Goal: Task Accomplishment & Management: Complete application form

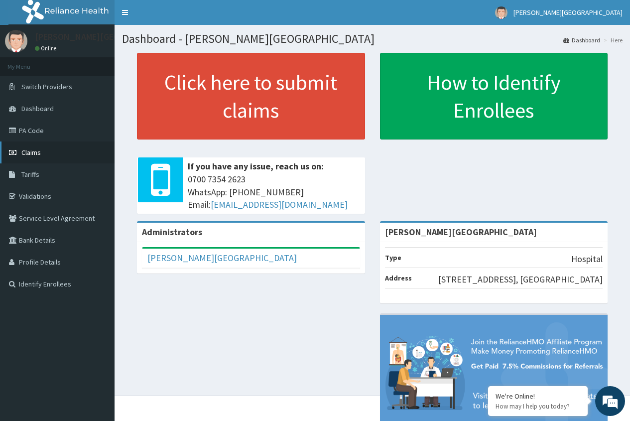
click at [53, 151] on link "Claims" at bounding box center [57, 153] width 115 height 22
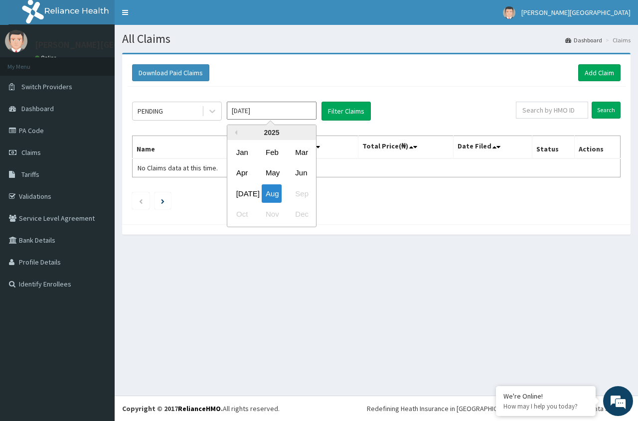
click at [241, 106] on input "[DATE]" at bounding box center [272, 111] width 90 height 18
click at [244, 195] on div "[DATE]" at bounding box center [242, 193] width 20 height 18
type input "[DATE]"
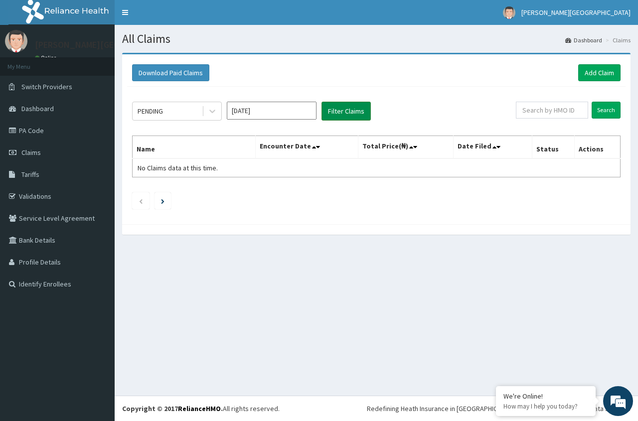
click at [341, 111] on button "Filter Claims" at bounding box center [345, 111] width 49 height 19
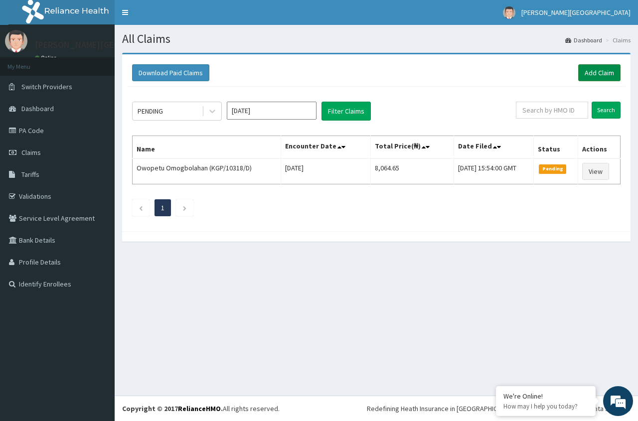
click at [586, 73] on link "Add Claim" at bounding box center [599, 72] width 42 height 17
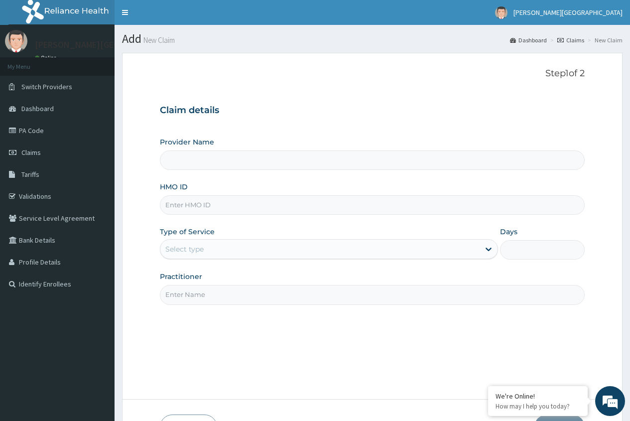
type input "Geo-Marie Hospital"
click at [520, 209] on input "HMO ID" at bounding box center [372, 204] width 425 height 19
type input "PFN/10098/B"
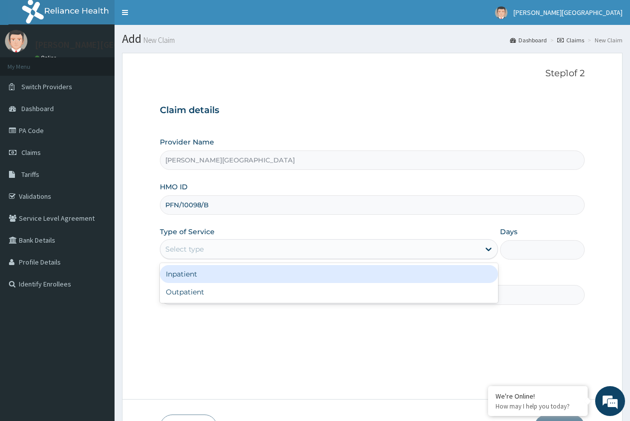
click at [442, 254] on div "Select type" at bounding box center [319, 249] width 319 height 16
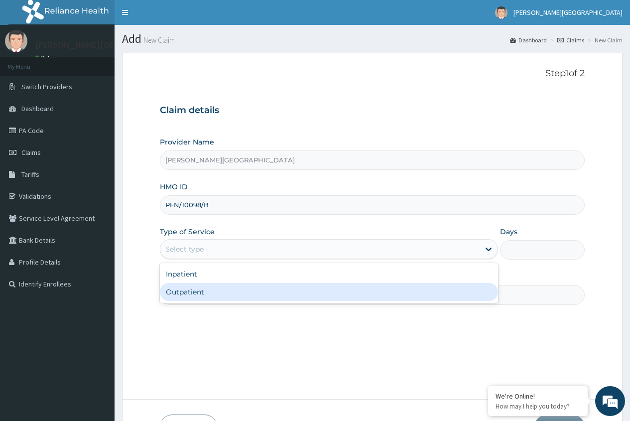
click at [432, 295] on div "Outpatient" at bounding box center [329, 292] width 338 height 18
type input "1"
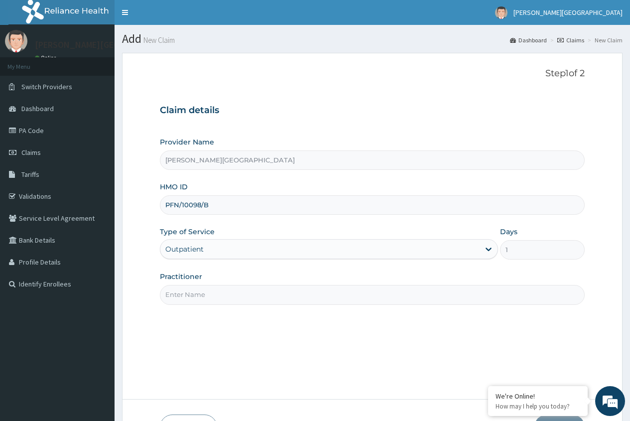
click at [432, 295] on input "Practitioner" at bounding box center [372, 294] width 425 height 19
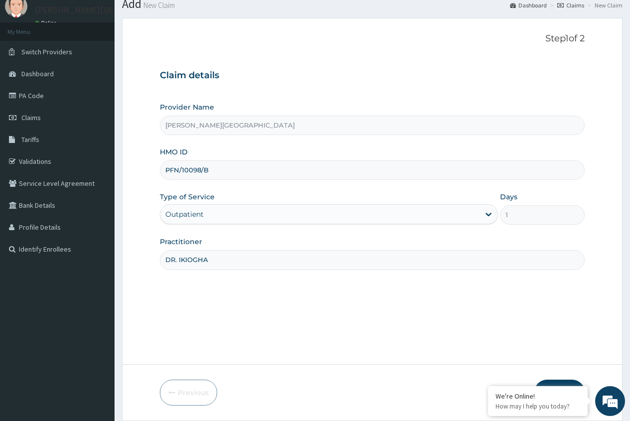
scroll to position [68, 0]
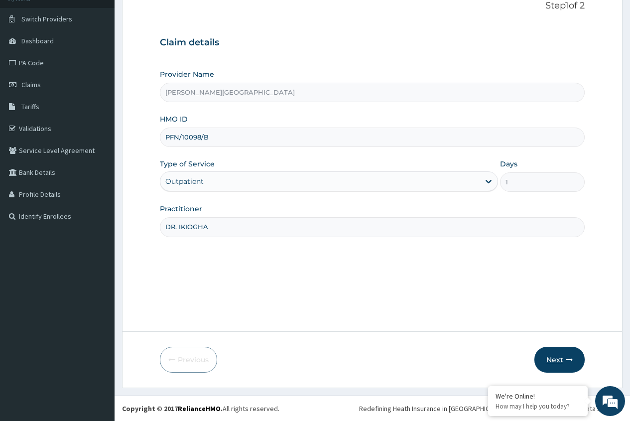
type input "DR. IKIOGHA"
click at [556, 361] on button "Next" at bounding box center [560, 360] width 50 height 26
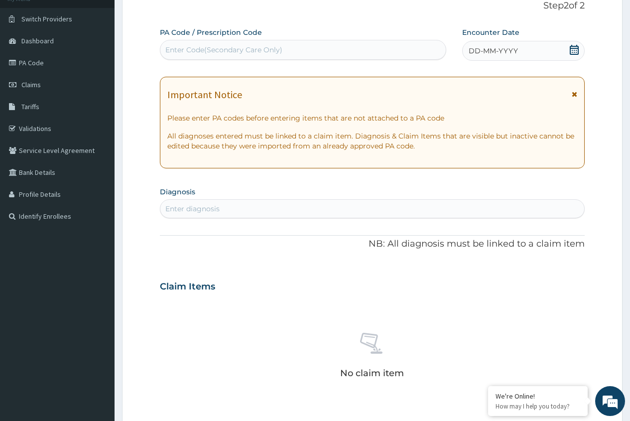
click at [571, 54] on icon at bounding box center [574, 50] width 9 height 10
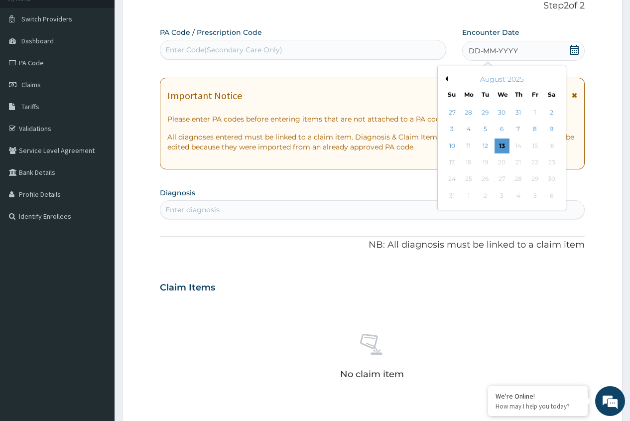
click at [447, 80] on button "Previous Month" at bounding box center [445, 78] width 5 height 5
click at [449, 147] on div "13" at bounding box center [452, 146] width 15 height 15
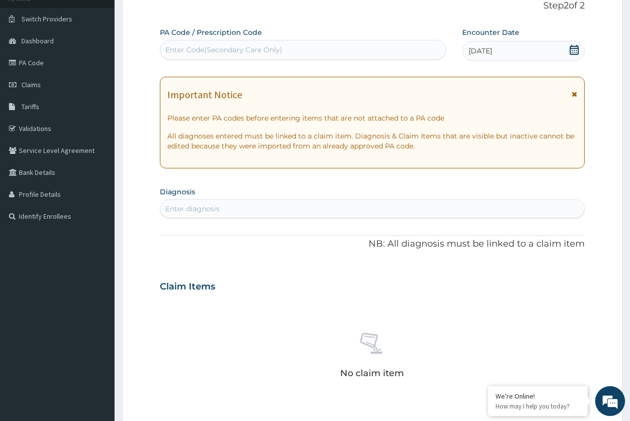
click at [347, 210] on div "Enter diagnosis" at bounding box center [372, 209] width 424 height 16
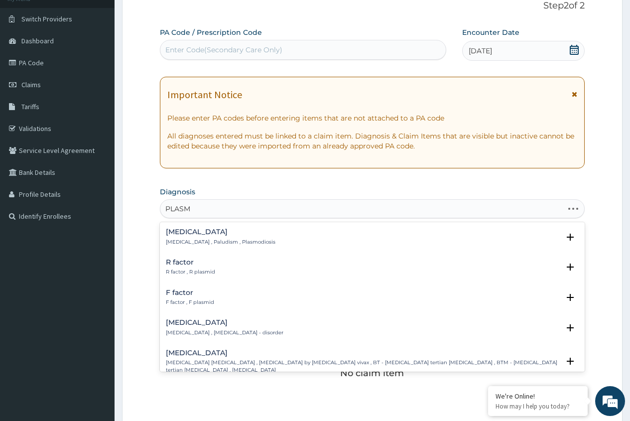
type input "PLASMO"
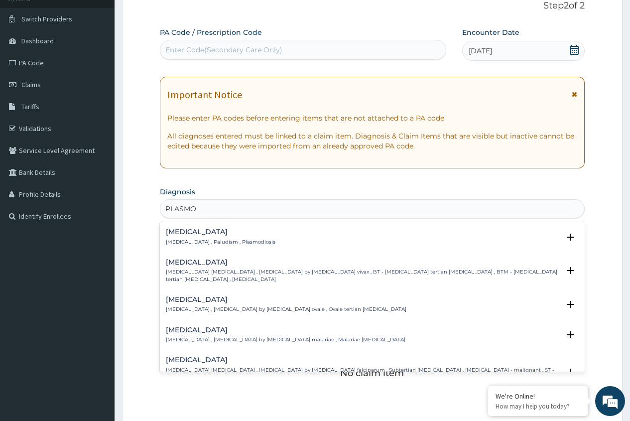
click at [238, 242] on p "Malaria , Paludism , Plasmodiosis" at bounding box center [221, 242] width 110 height 7
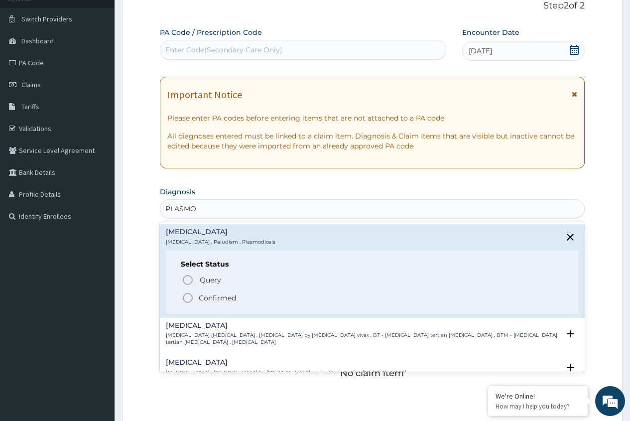
click at [206, 299] on p "Confirmed" at bounding box center [217, 298] width 37 height 10
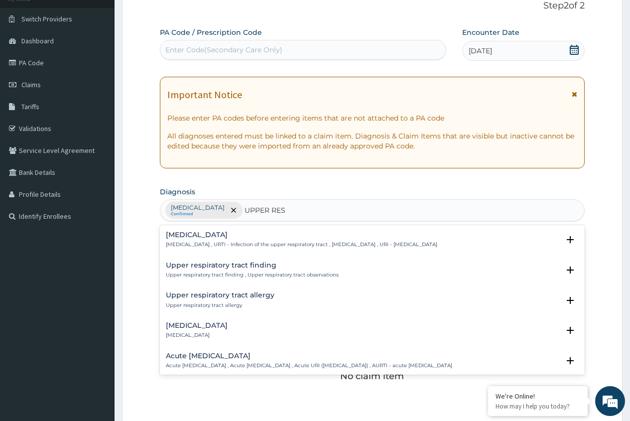
type input "UPPER RESP"
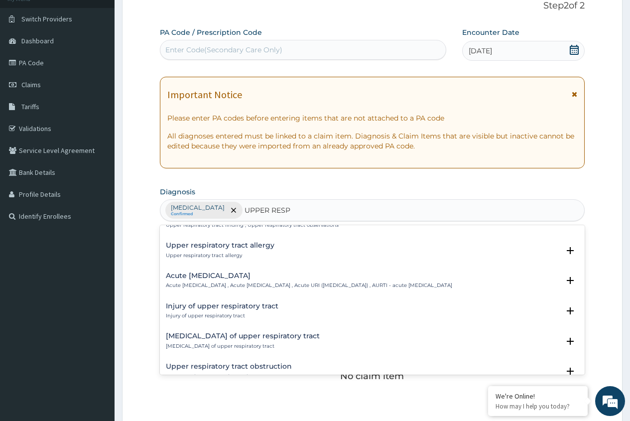
scroll to position [0, 0]
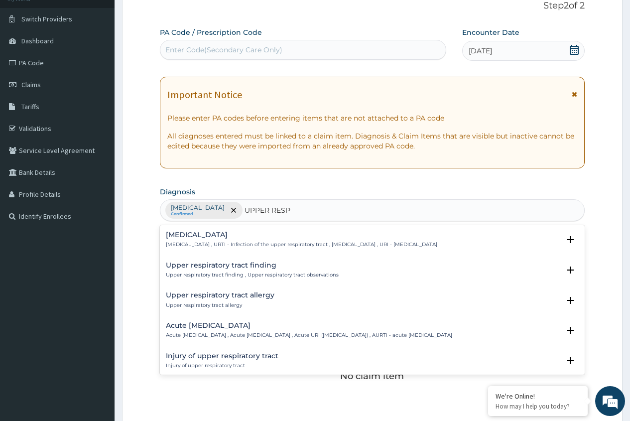
click at [311, 247] on p "Upper respiratory infection , URTI - Infection of the upper respiratory tract ,…" at bounding box center [302, 244] width 272 height 7
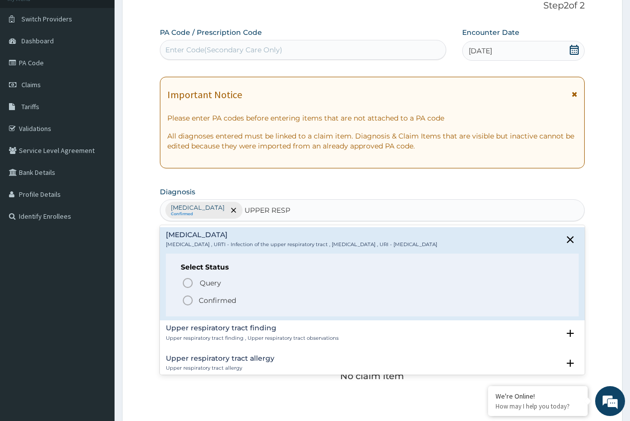
click at [244, 303] on span "Confirmed" at bounding box center [373, 301] width 382 height 12
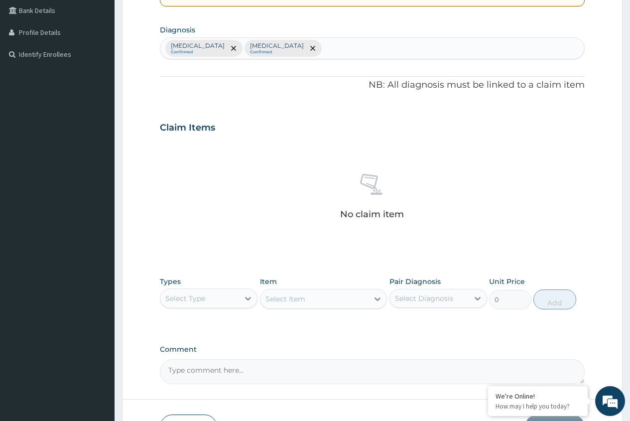
scroll to position [298, 0]
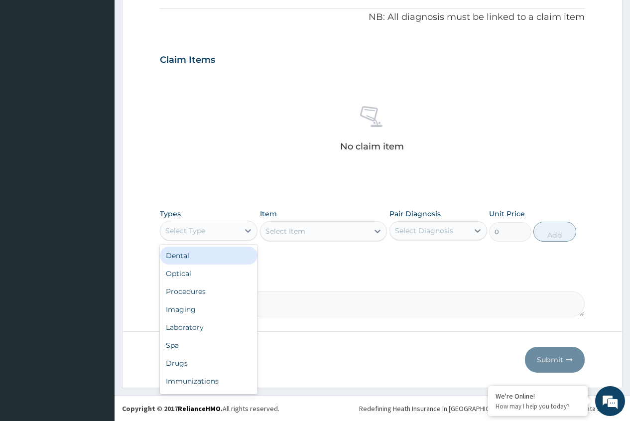
click at [223, 229] on div "Select Type" at bounding box center [199, 231] width 79 height 16
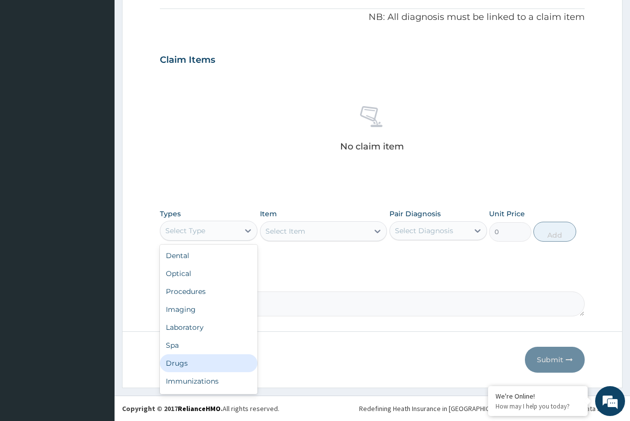
click at [196, 362] on div "Drugs" at bounding box center [209, 363] width 98 height 18
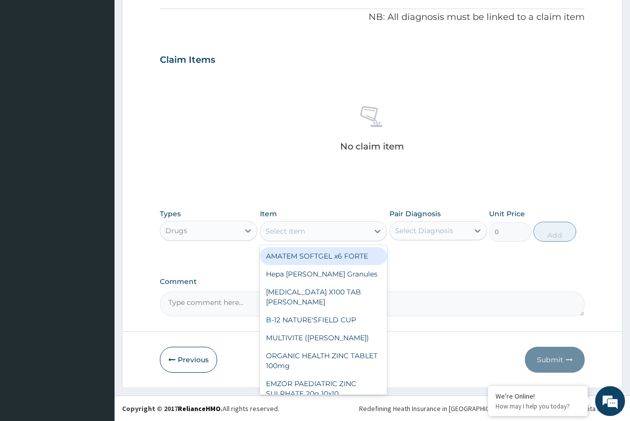
click at [332, 235] on div "Select Item" at bounding box center [315, 231] width 109 height 16
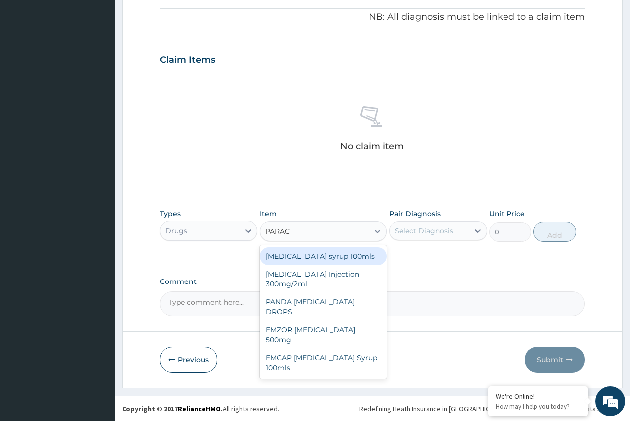
type input "PARACE"
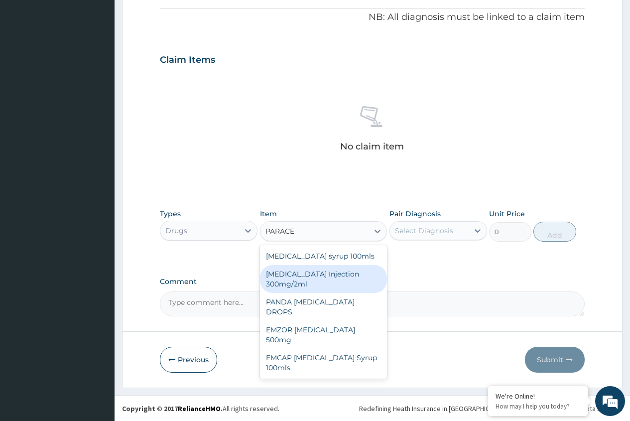
click at [299, 283] on div "PARACETAMOL Injection 300mg/2ml" at bounding box center [324, 279] width 128 height 28
type input "260.15"
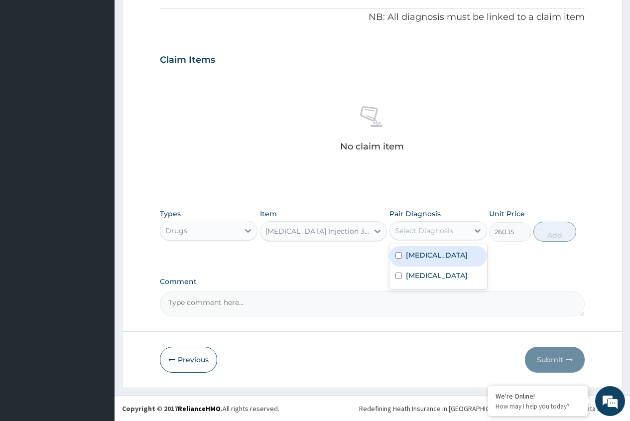
click at [447, 231] on div "Select Diagnosis" at bounding box center [424, 231] width 58 height 10
click at [429, 258] on label "Malaria" at bounding box center [437, 255] width 62 height 10
checkbox input "true"
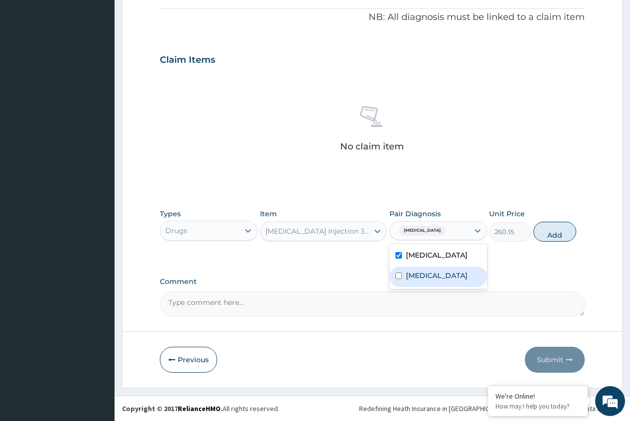
click at [410, 281] on label "Upper respiratory infection" at bounding box center [437, 276] width 62 height 10
checkbox input "true"
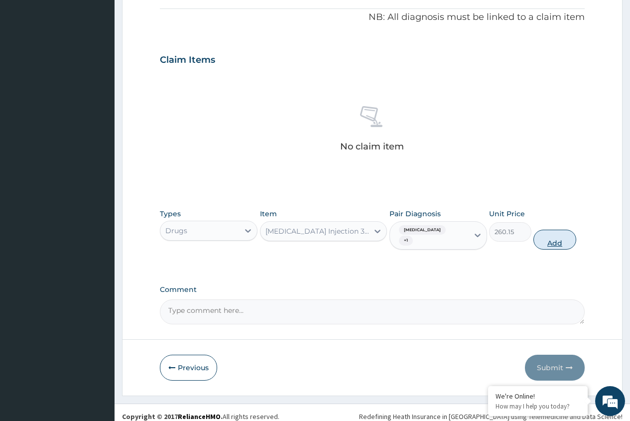
click at [550, 236] on button "Add" at bounding box center [555, 240] width 42 height 20
type input "0"
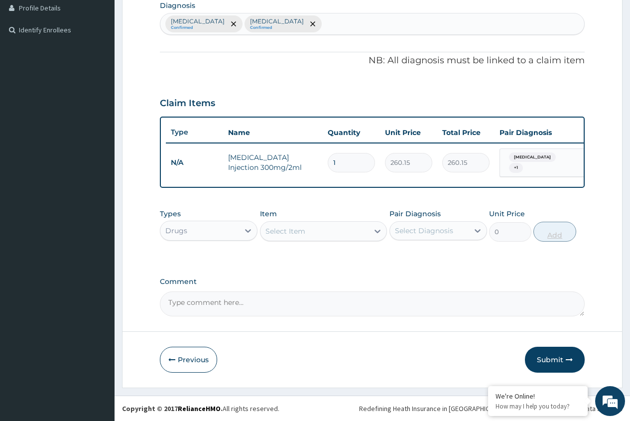
scroll to position [258, 0]
type input "0.00"
type input "2"
type input "520.30"
type input "2"
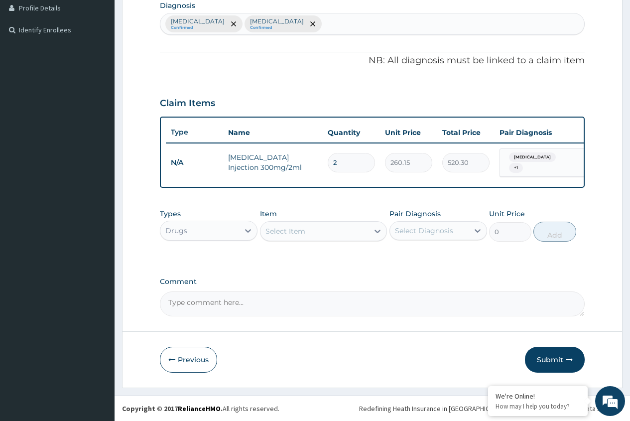
click at [302, 239] on div "Select Item" at bounding box center [324, 231] width 128 height 20
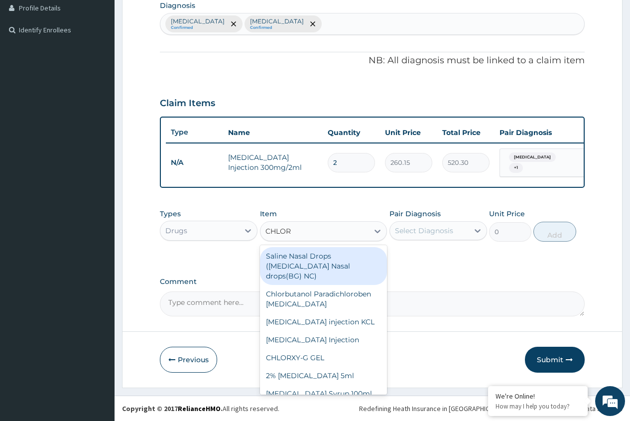
type input "CHLORO"
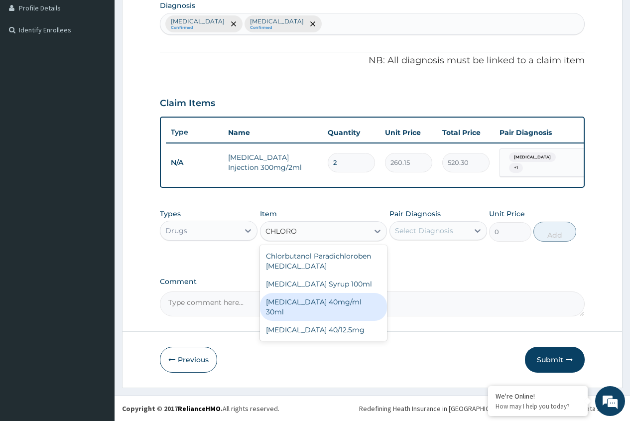
click at [304, 304] on div "CHLOROQUINE 40mg/ml 30ml" at bounding box center [324, 307] width 128 height 28
type input "1419"
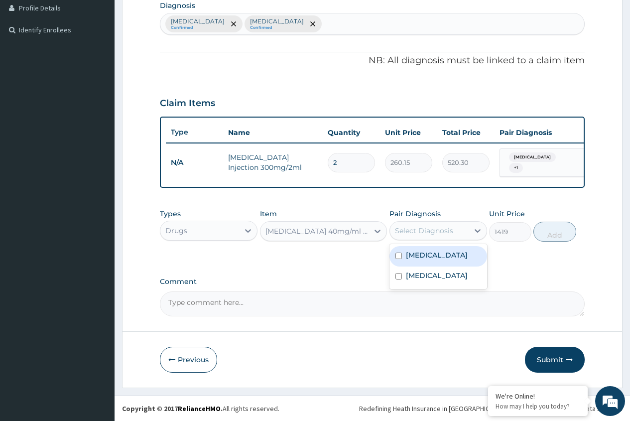
click at [431, 229] on div "Select Diagnosis" at bounding box center [424, 231] width 58 height 10
click at [419, 256] on label "Malaria" at bounding box center [437, 255] width 62 height 10
checkbox input "true"
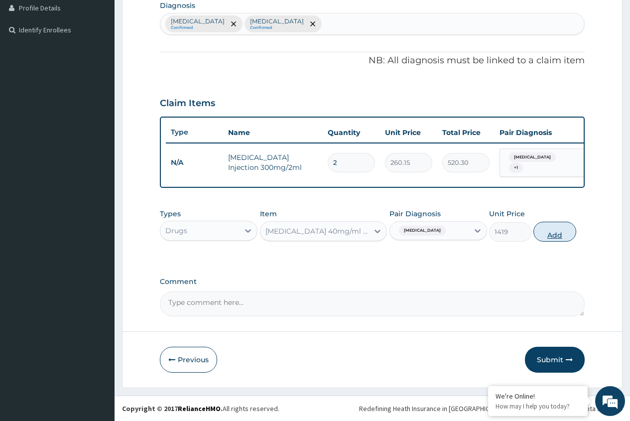
click at [554, 235] on button "Add" at bounding box center [555, 232] width 42 height 20
type input "0"
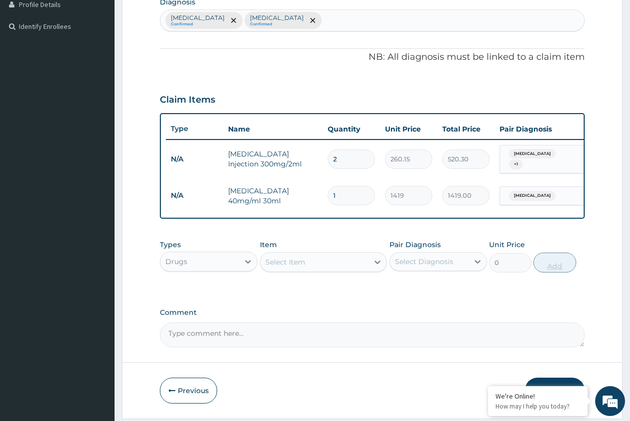
type input "0.00"
type input "3"
type input "4257.00"
type input "3"
click at [289, 267] on div "Select Item" at bounding box center [286, 262] width 40 height 10
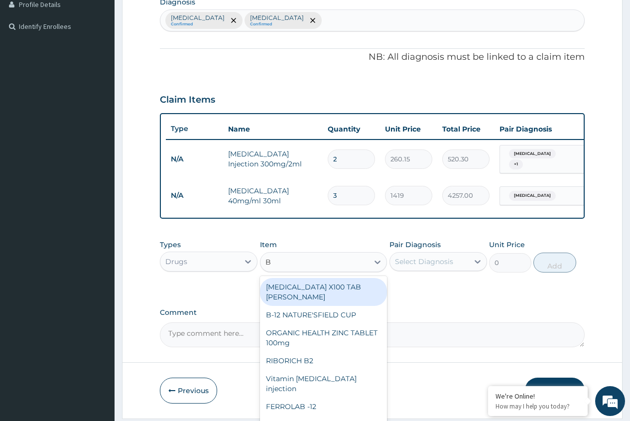
type input "B C"
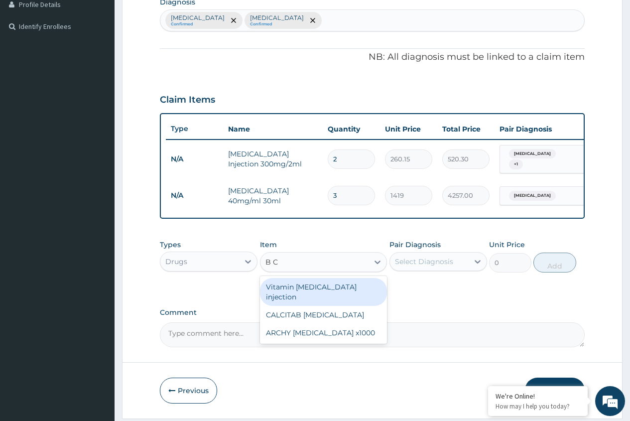
click at [299, 291] on div "Vitamin B complex injection" at bounding box center [324, 292] width 128 height 28
type input "354.75"
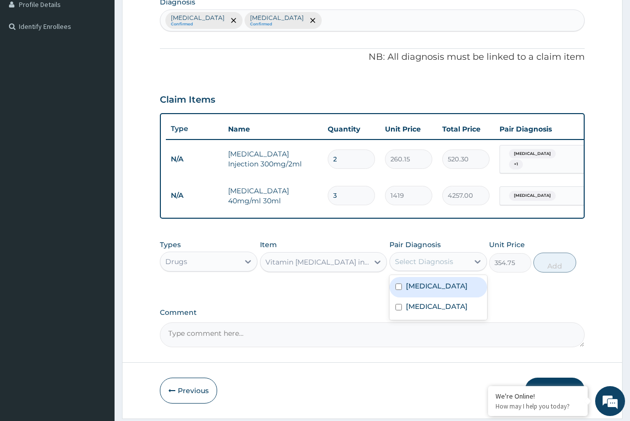
click at [419, 267] on div "Select Diagnosis" at bounding box center [424, 262] width 58 height 10
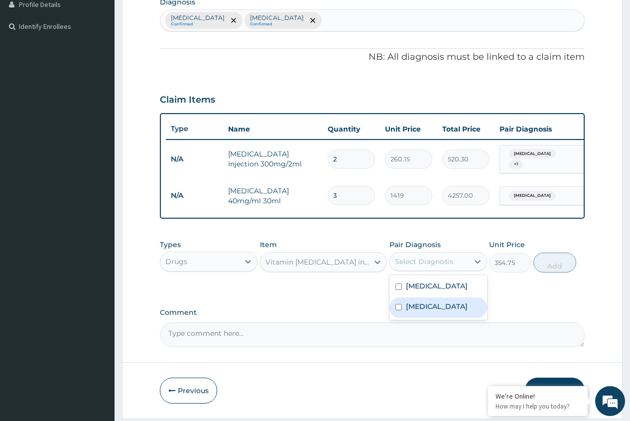
click at [413, 312] on label "Upper respiratory infection" at bounding box center [437, 307] width 62 height 10
checkbox input "true"
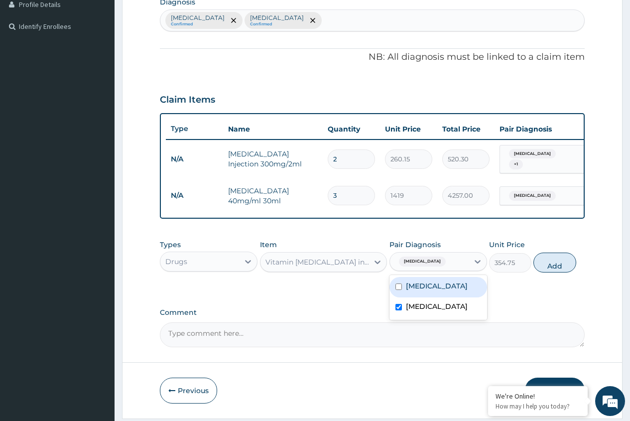
click at [413, 297] on div "Malaria" at bounding box center [439, 287] width 98 height 20
checkbox input "true"
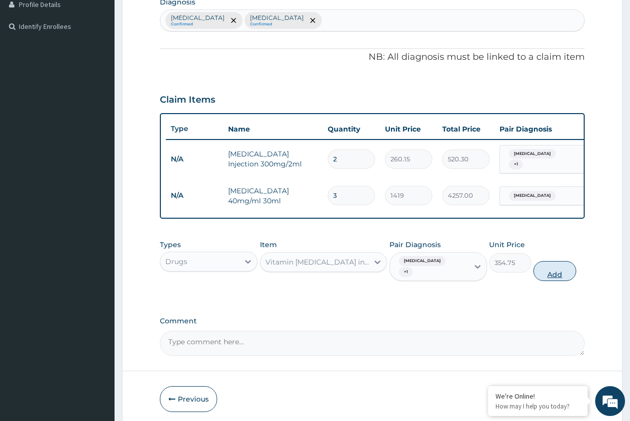
click at [542, 275] on button "Add" at bounding box center [555, 271] width 42 height 20
type input "0"
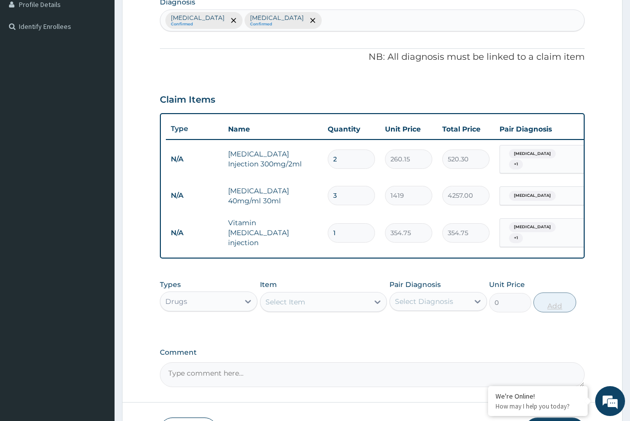
type input "0.00"
type input "3"
type input "1064.25"
type input "3"
click at [241, 306] on div at bounding box center [248, 302] width 18 height 18
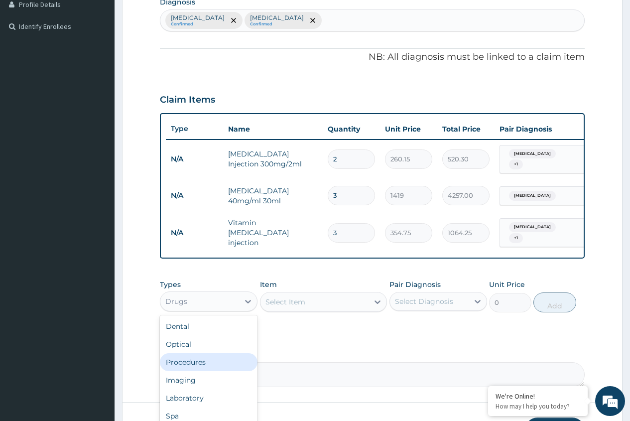
click at [200, 367] on div "Procedures" at bounding box center [209, 362] width 98 height 18
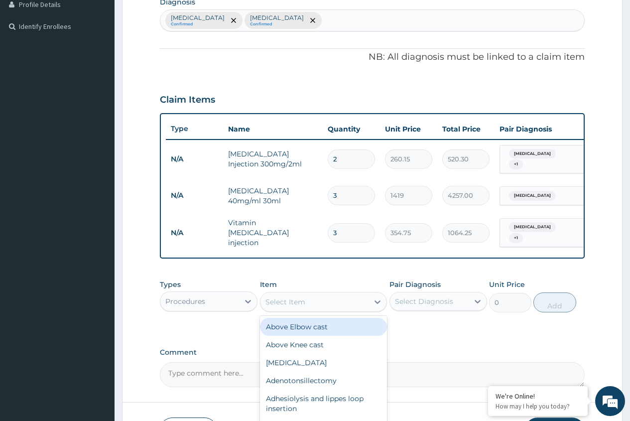
click at [346, 308] on div "Select Item" at bounding box center [315, 302] width 109 height 16
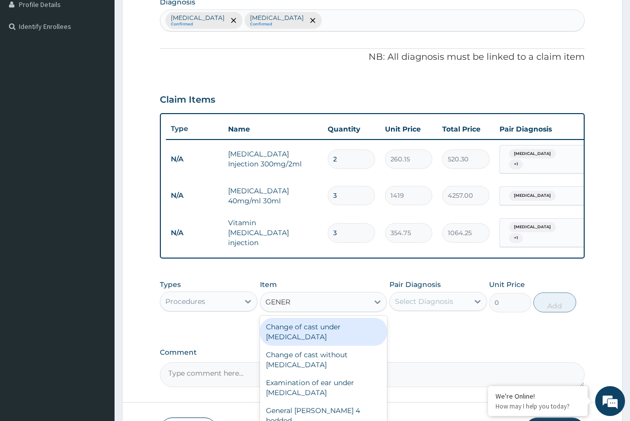
type input "GENERA"
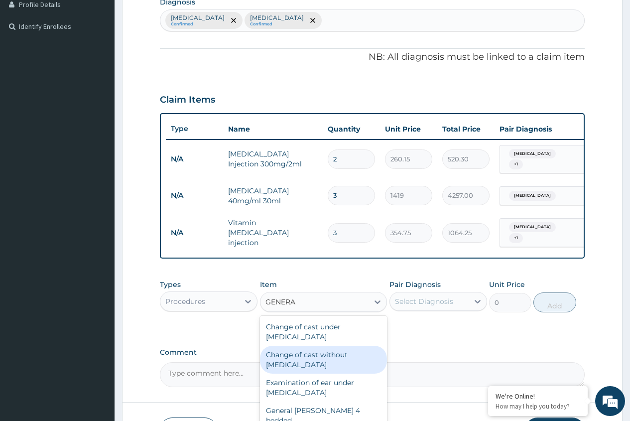
scroll to position [50, 0]
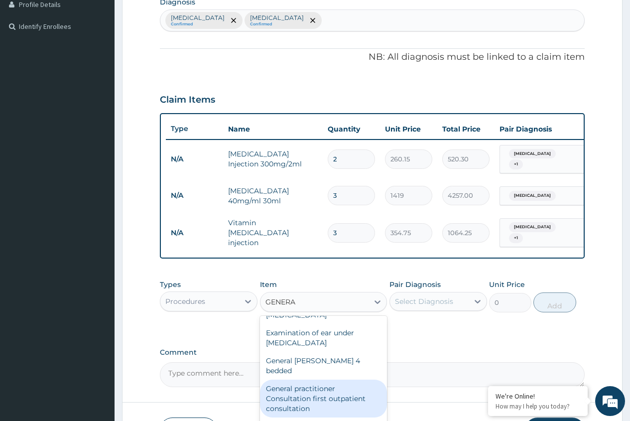
click at [299, 393] on div "General practitioner Consultation first outpatient consultation" at bounding box center [324, 399] width 128 height 38
type input "3547.5"
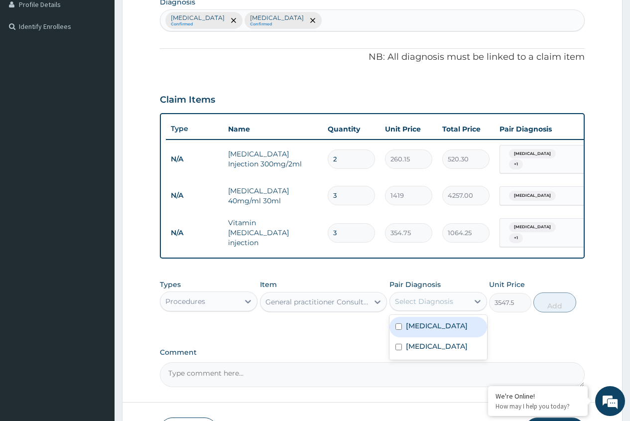
click at [441, 310] on div "Select Diagnosis" at bounding box center [429, 302] width 79 height 16
drag, startPoint x: 433, startPoint y: 324, endPoint x: 426, endPoint y: 350, distance: 27.2
click at [433, 325] on div "Malaria" at bounding box center [439, 327] width 98 height 20
checkbox input "true"
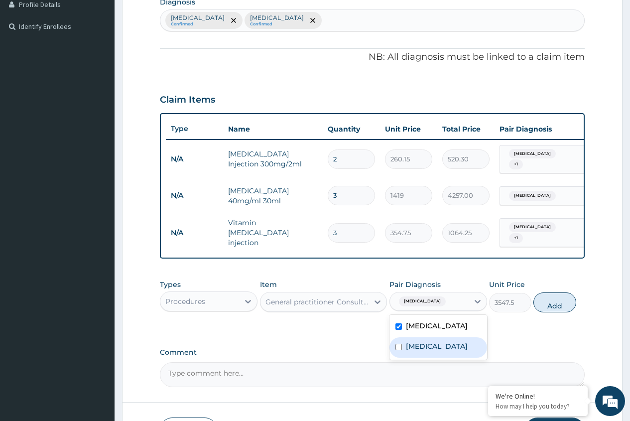
click at [426, 351] on label "Upper respiratory infection" at bounding box center [437, 346] width 62 height 10
checkbox input "true"
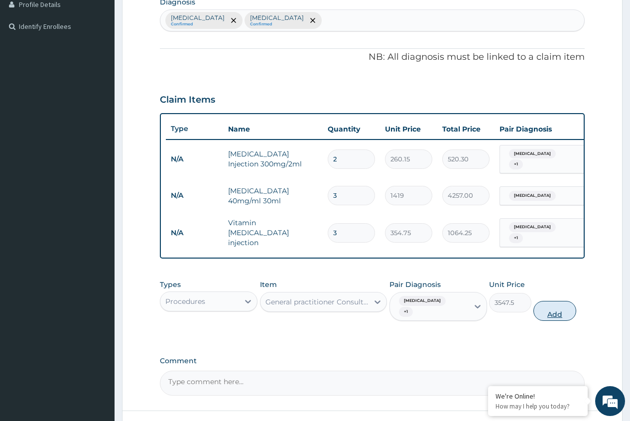
click at [547, 303] on button "Add" at bounding box center [555, 311] width 42 height 20
type input "0"
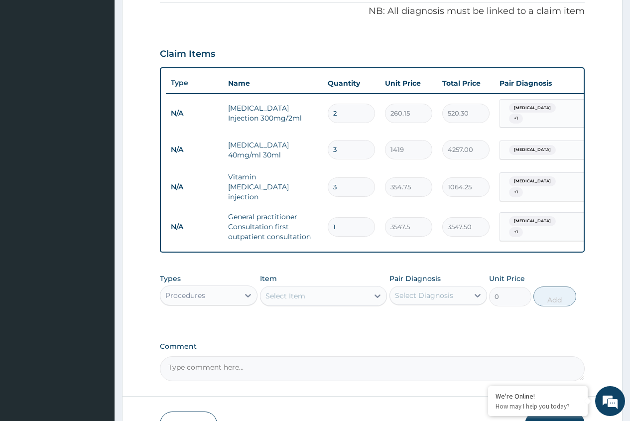
scroll to position [370, 0]
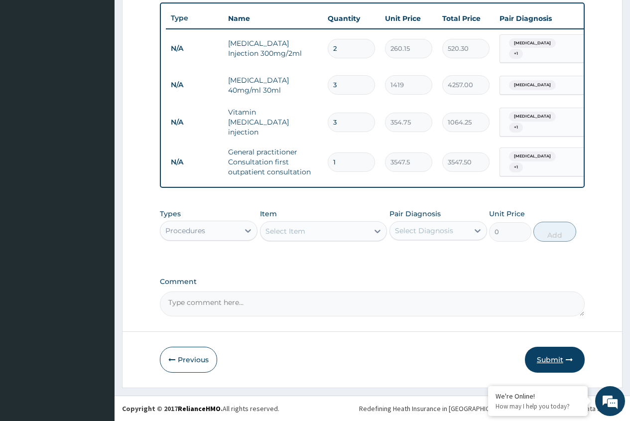
click at [550, 358] on button "Submit" at bounding box center [555, 360] width 60 height 26
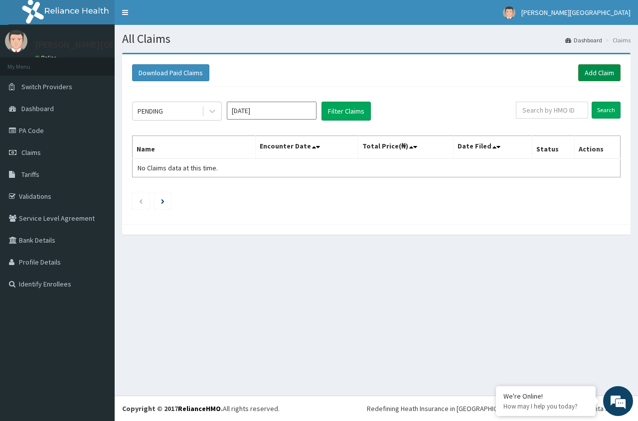
click at [602, 72] on link "Add Claim" at bounding box center [599, 72] width 42 height 17
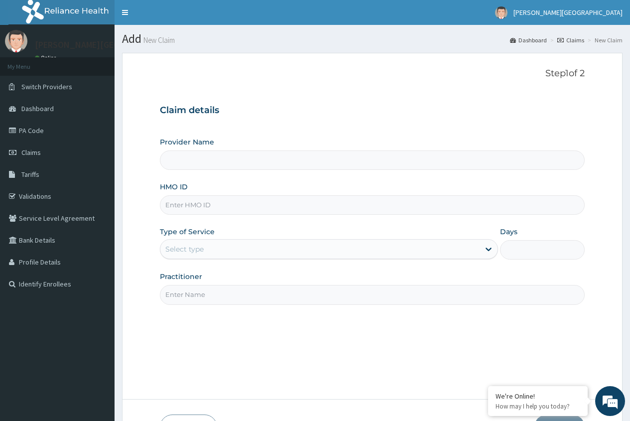
click at [257, 209] on input "HMO ID" at bounding box center [372, 204] width 425 height 19
type input "[PERSON_NAME][GEOGRAPHIC_DATA]"
type input "PZC/10072/E"
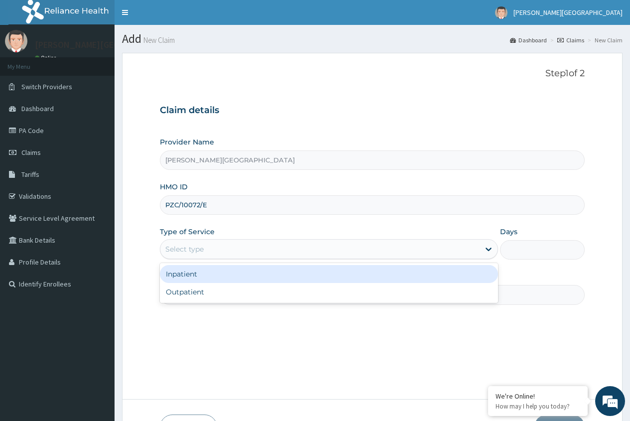
click at [271, 253] on div "Select type" at bounding box center [319, 249] width 319 height 16
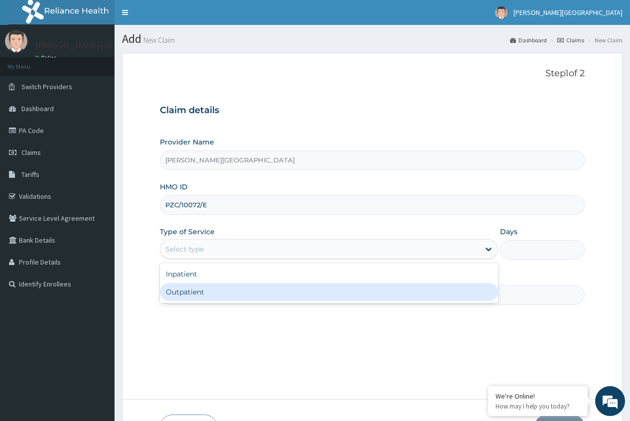
click at [274, 295] on div "Outpatient" at bounding box center [329, 292] width 338 height 18
type input "1"
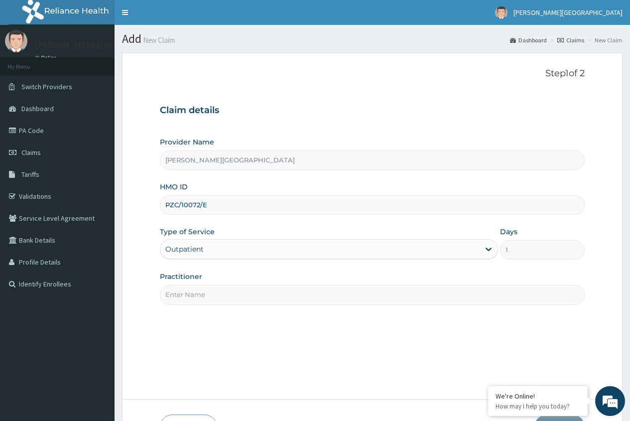
click at [355, 300] on input "Practitioner" at bounding box center [372, 294] width 425 height 19
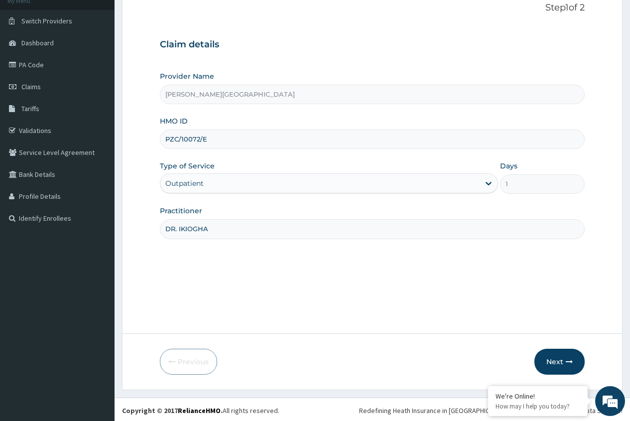
scroll to position [68, 0]
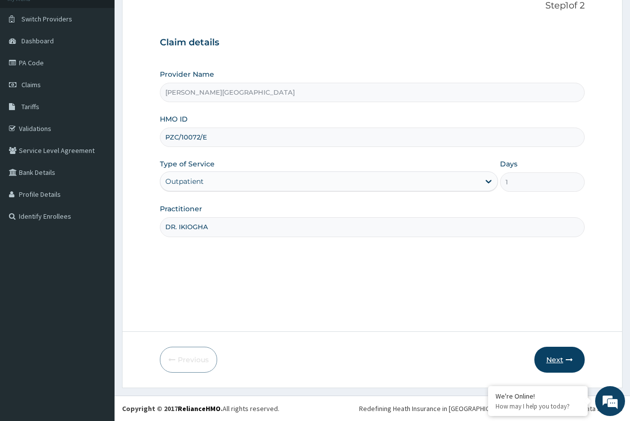
type input "DR. IKIOGHA"
click at [551, 365] on button "Next" at bounding box center [560, 360] width 50 height 26
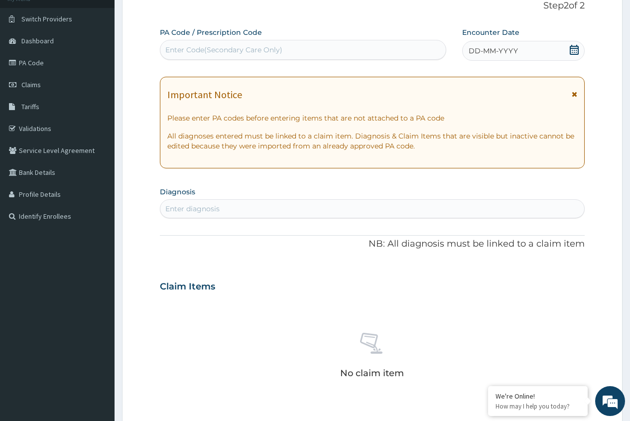
click at [574, 52] on icon at bounding box center [575, 50] width 10 height 10
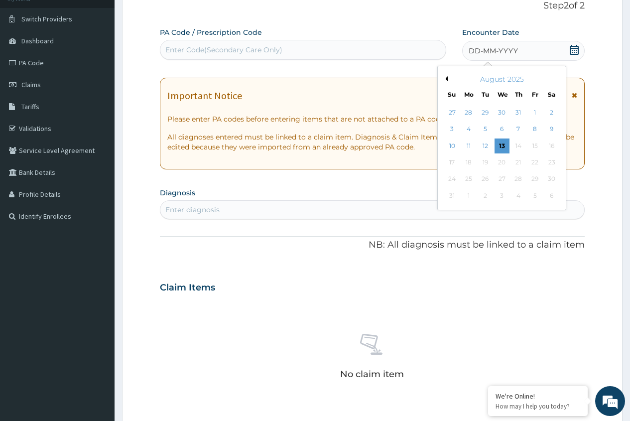
click at [445, 79] on button "Previous Month" at bounding box center [445, 78] width 5 height 5
click at [484, 162] on div "22" at bounding box center [485, 162] width 15 height 15
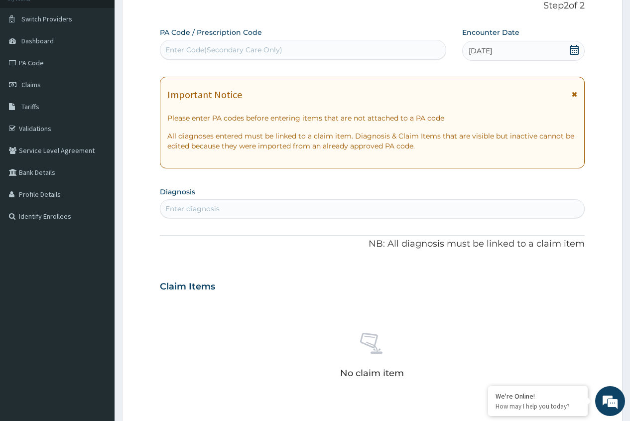
click at [433, 211] on div "Enter diagnosis" at bounding box center [372, 209] width 424 height 16
type input "MALAR"
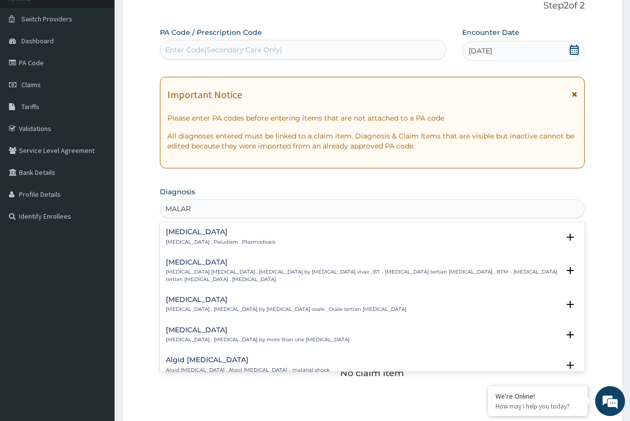
click at [197, 239] on p "Malaria , Paludism , Plasmodiosis" at bounding box center [221, 242] width 110 height 7
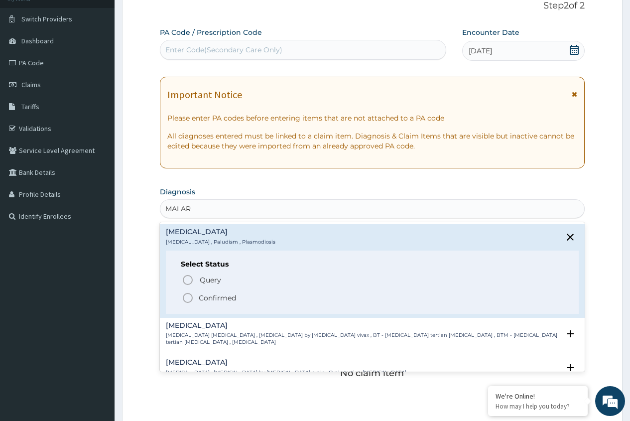
click at [200, 301] on p "Confirmed" at bounding box center [217, 298] width 37 height 10
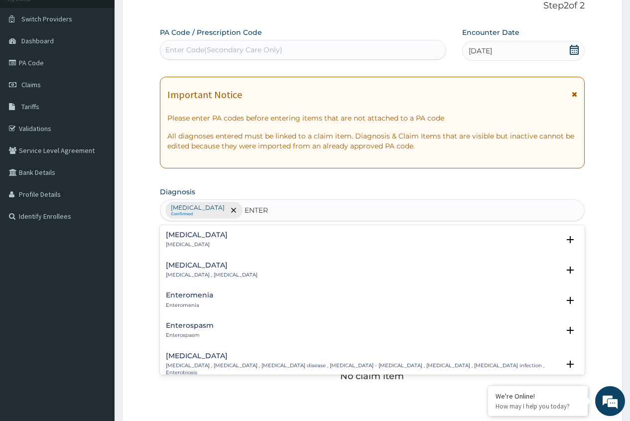
type input "ENTERI"
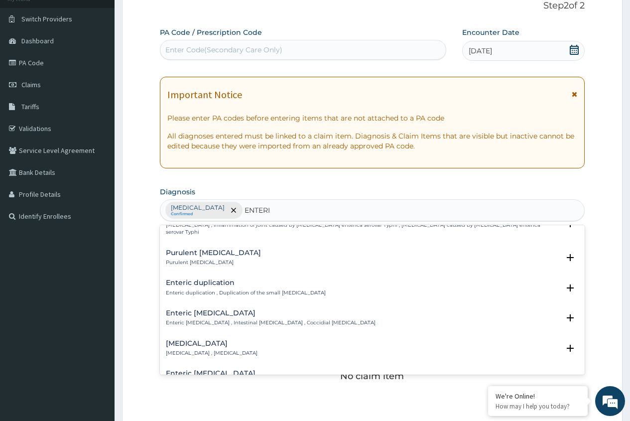
scroll to position [0, 0]
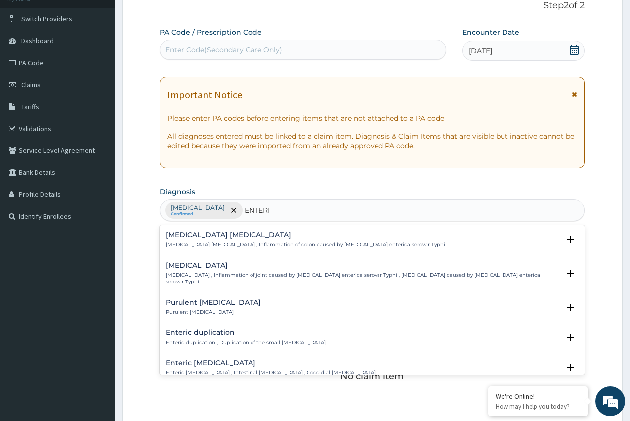
click at [221, 244] on p "Typhoid colitis , Inflammation of colon caused by Salmonella enterica enterica …" at bounding box center [306, 244] width 280 height 7
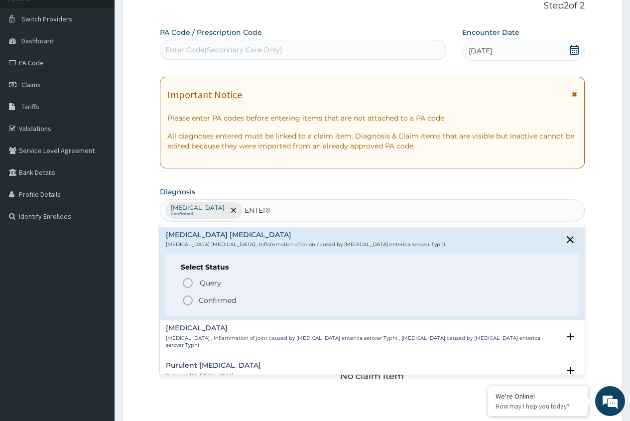
click at [210, 301] on p "Confirmed" at bounding box center [217, 301] width 37 height 10
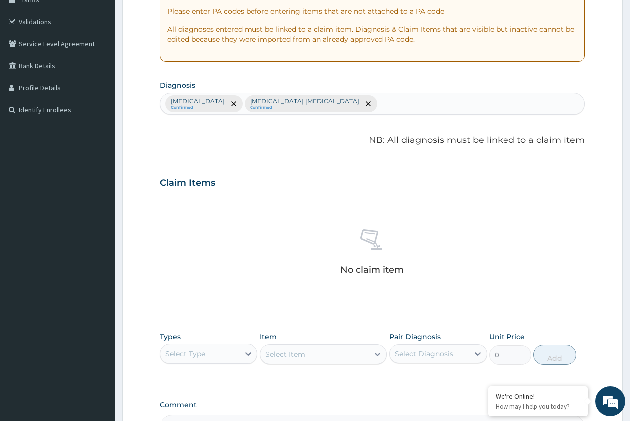
scroll to position [267, 0]
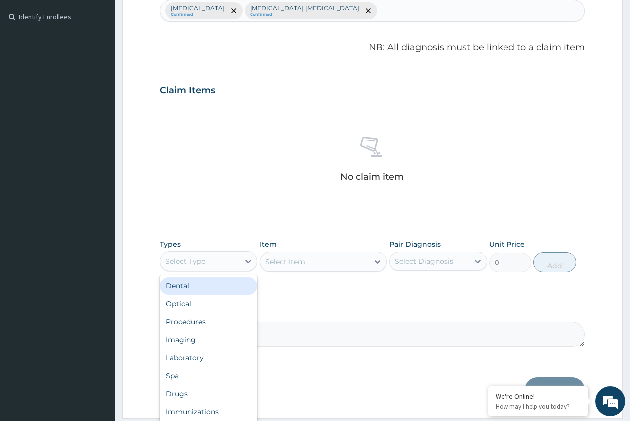
click at [221, 264] on div "Select Type" at bounding box center [199, 261] width 79 height 16
click at [202, 360] on div "Laboratory" at bounding box center [209, 358] width 98 height 18
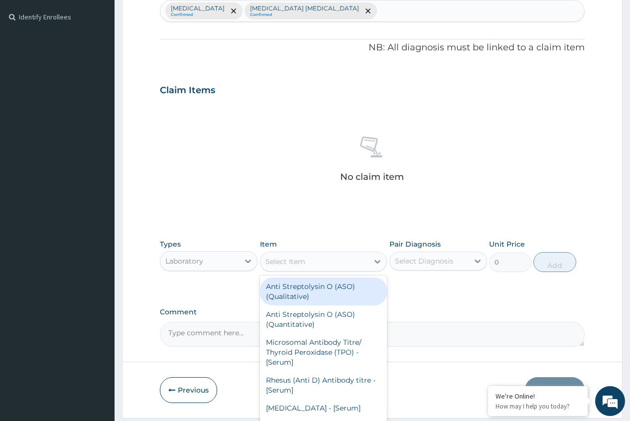
click at [305, 270] on div "Select Item" at bounding box center [324, 262] width 128 height 20
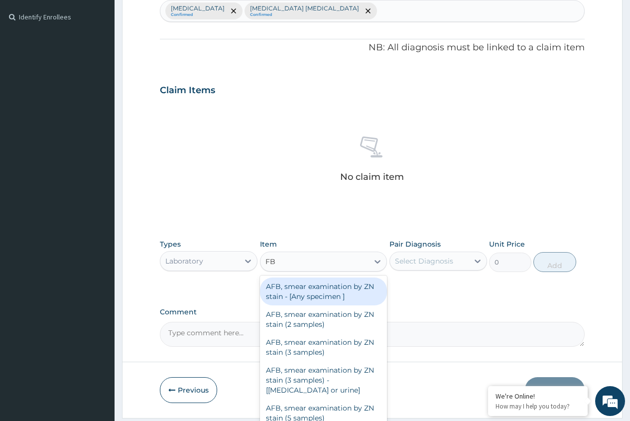
type input "FBC"
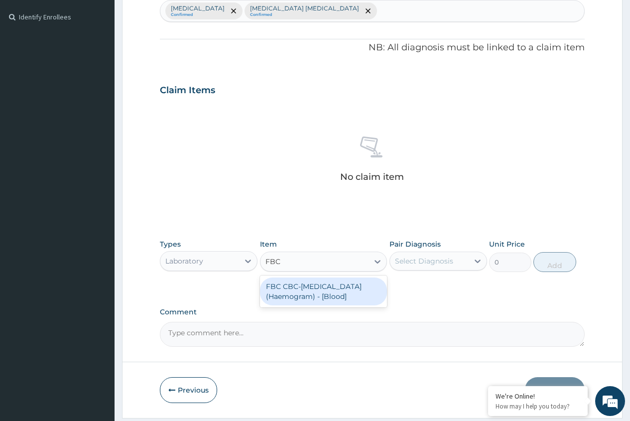
click at [306, 297] on div "FBC CBC-Complete Blood Count (Haemogram) - [Blood]" at bounding box center [324, 292] width 128 height 28
type input "4300"
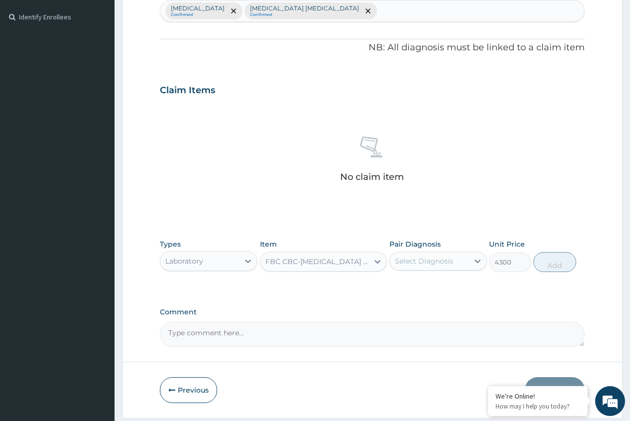
click at [421, 268] on div "Select Diagnosis" at bounding box center [429, 261] width 79 height 16
click at [419, 286] on label "Malaria" at bounding box center [437, 286] width 62 height 10
checkbox input "true"
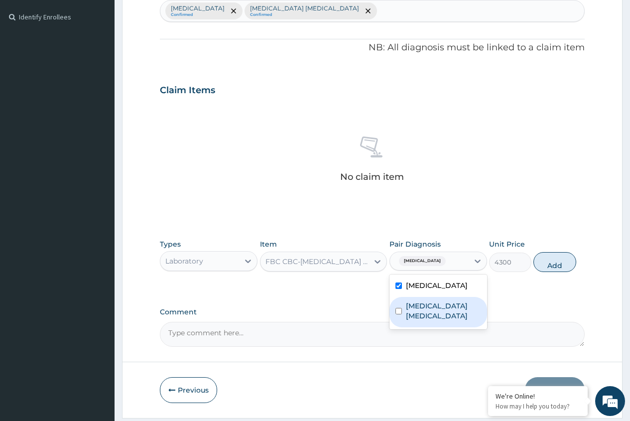
click at [419, 307] on label "Typhoid colitis" at bounding box center [443, 311] width 75 height 20
checkbox input "true"
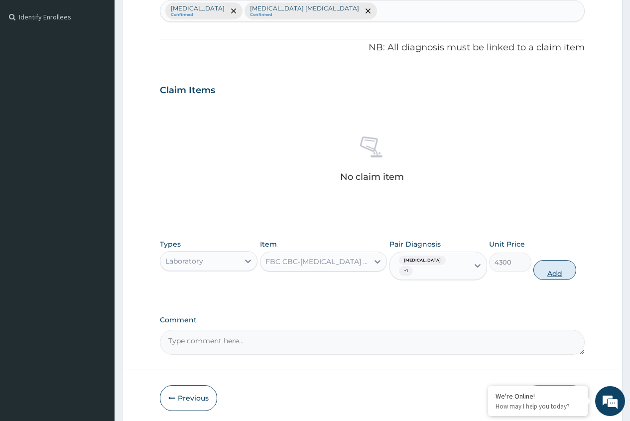
click at [556, 268] on button "Add" at bounding box center [555, 270] width 42 height 20
type input "0"
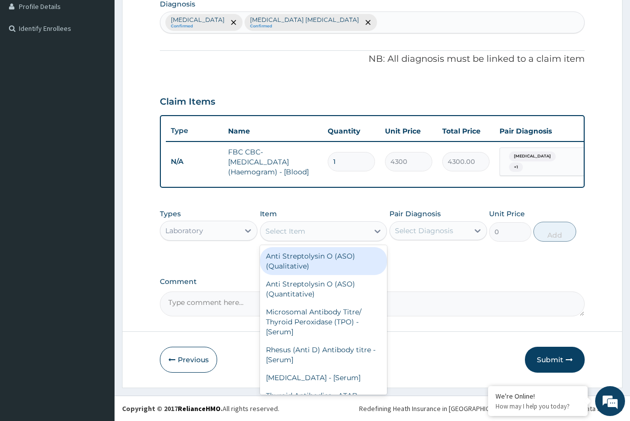
click at [348, 232] on div "Select Item" at bounding box center [315, 231] width 109 height 16
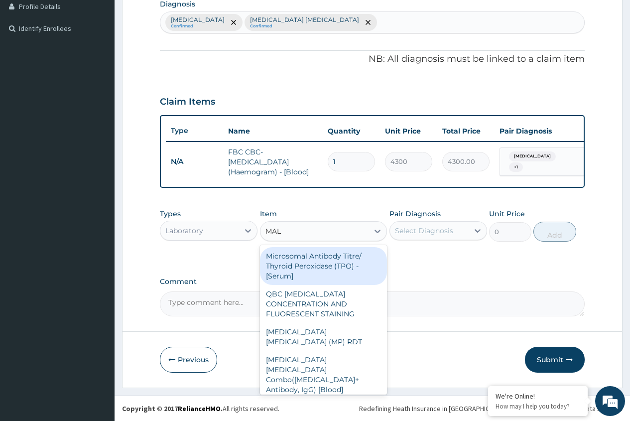
type input "MALA"
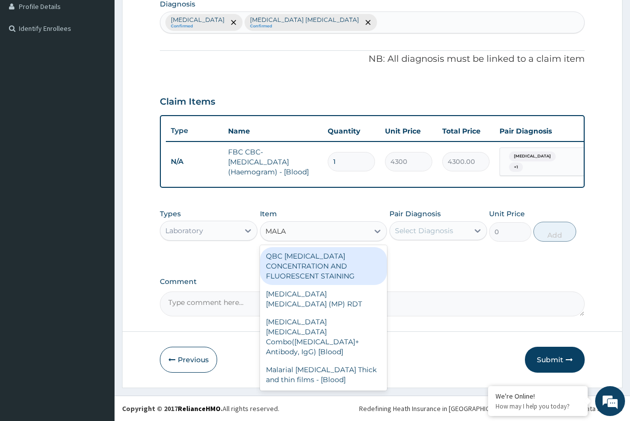
click at [286, 269] on div "QBC MALARIA CONCENTRATION AND FLUORESCENT STAINING" at bounding box center [324, 266] width 128 height 38
type input "1612.5"
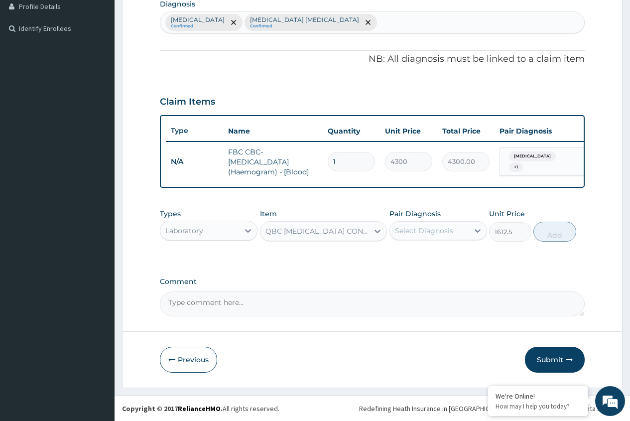
click at [422, 235] on div "Select Diagnosis" at bounding box center [424, 231] width 58 height 10
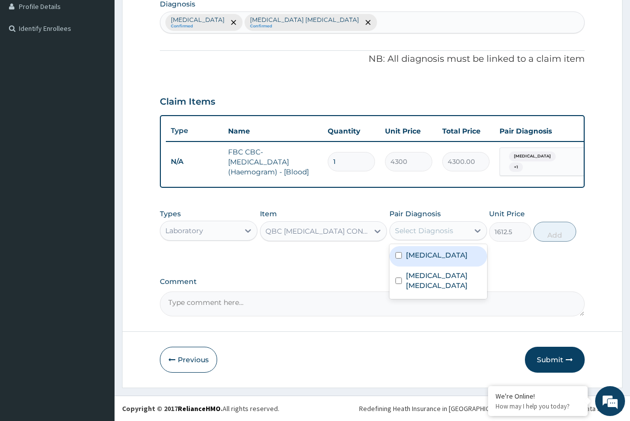
click at [422, 258] on label "Malaria" at bounding box center [437, 255] width 62 height 10
checkbox input "true"
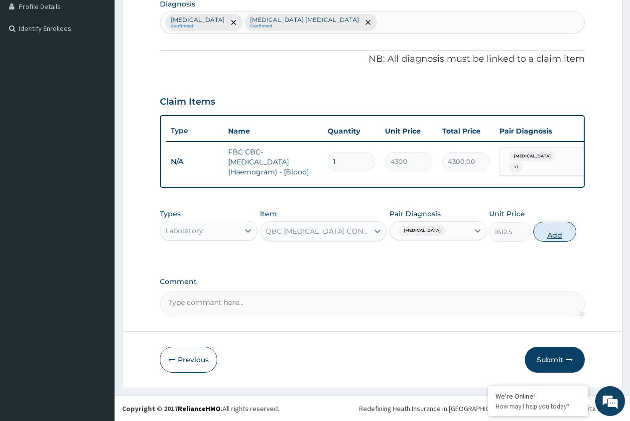
click at [554, 235] on button "Add" at bounding box center [555, 232] width 42 height 20
type input "0"
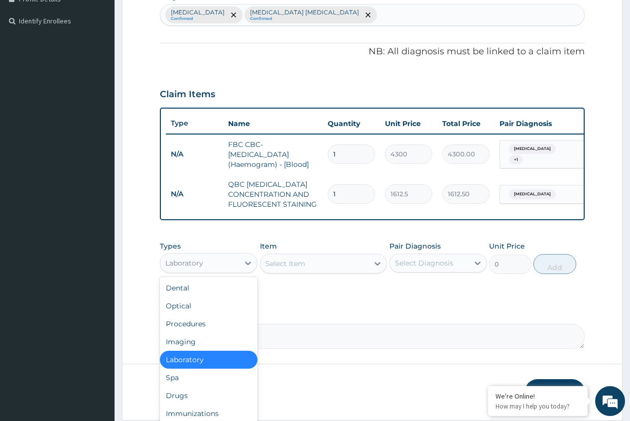
click at [235, 271] on div "Laboratory" at bounding box center [199, 263] width 79 height 16
click at [204, 403] on div "Drugs" at bounding box center [209, 396] width 98 height 18
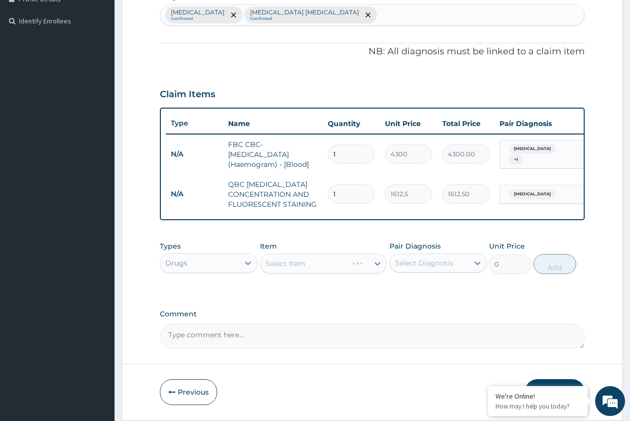
click at [327, 274] on div "Select Item" at bounding box center [324, 264] width 128 height 20
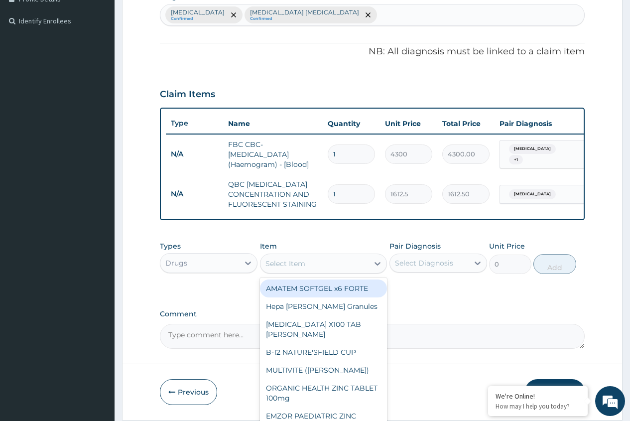
click at [357, 272] on div "Select Item" at bounding box center [315, 264] width 109 height 16
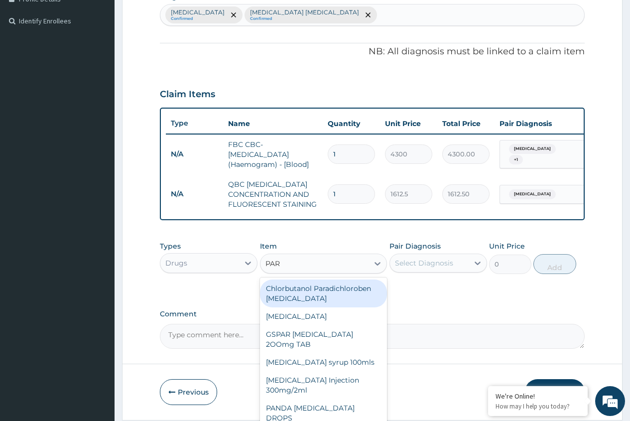
type input "PARA"
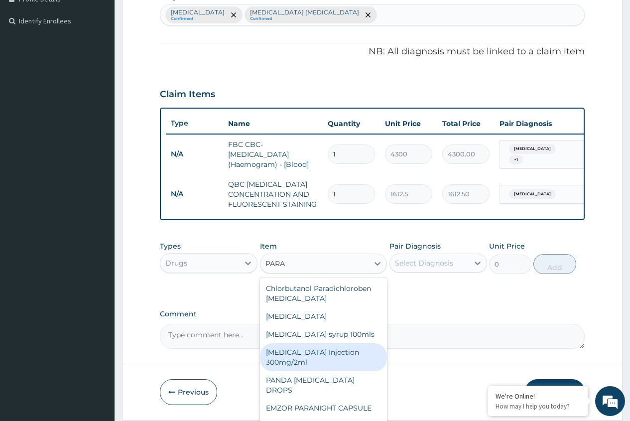
click at [305, 367] on div "PARACETAMOL Injection 300mg/2ml" at bounding box center [324, 357] width 128 height 28
type input "260.15"
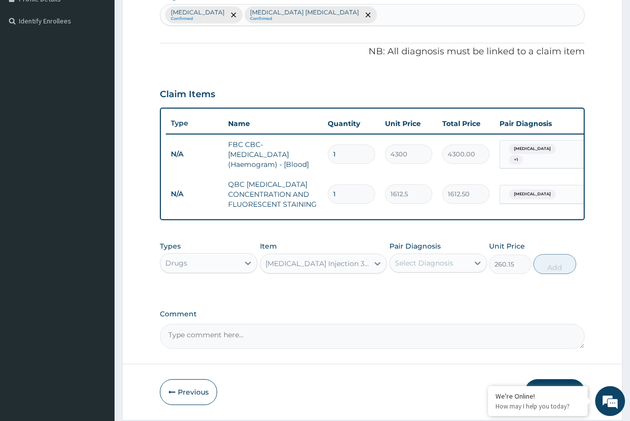
click at [438, 268] on div "Select Diagnosis" at bounding box center [424, 263] width 58 height 10
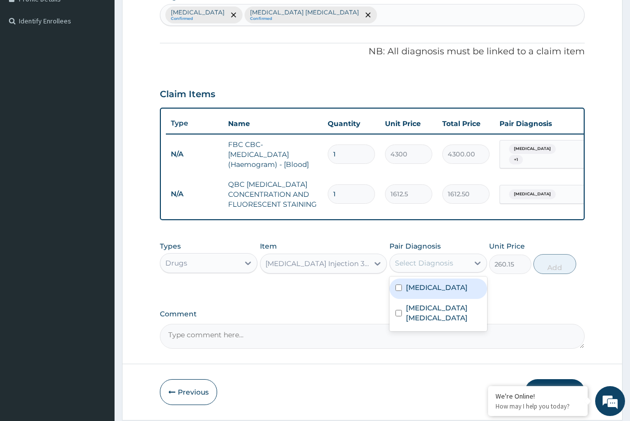
click at [430, 293] on label "Malaria" at bounding box center [437, 288] width 62 height 10
checkbox input "true"
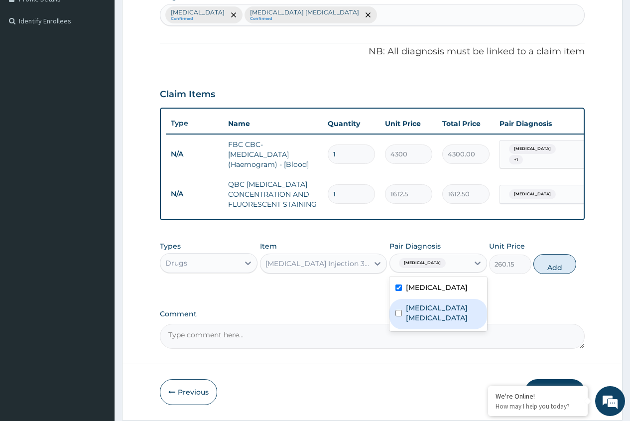
click at [428, 313] on label "Typhoid colitis" at bounding box center [443, 313] width 75 height 20
checkbox input "true"
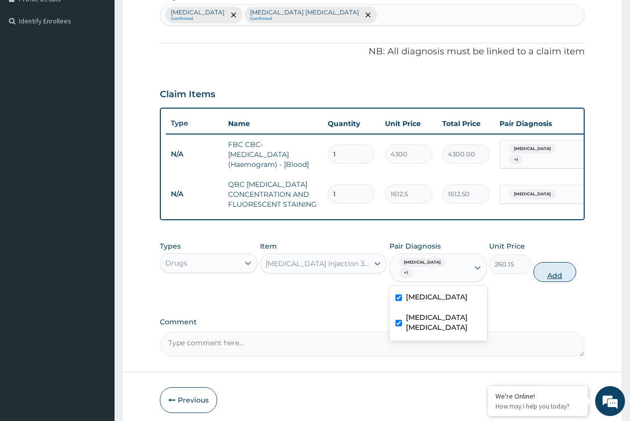
click at [544, 274] on button "Add" at bounding box center [555, 272] width 42 height 20
type input "0"
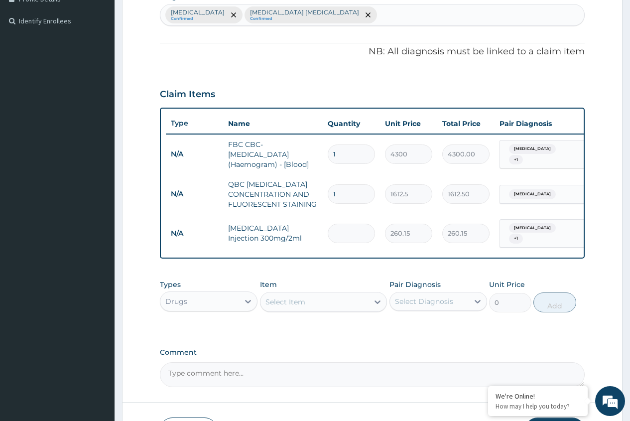
type input "0.00"
type input "2"
type input "520.30"
type input "2"
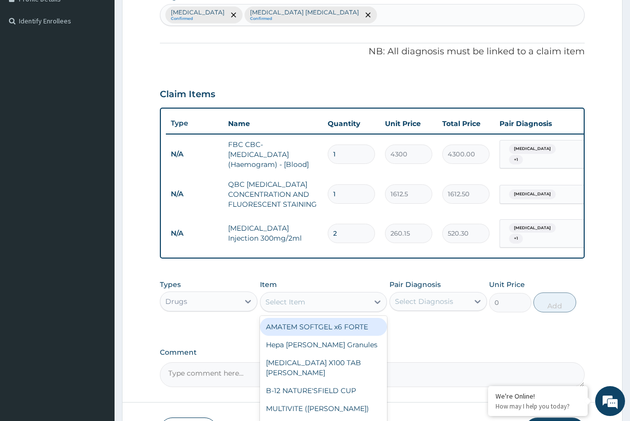
click at [294, 307] on div "Select Item" at bounding box center [286, 302] width 40 height 10
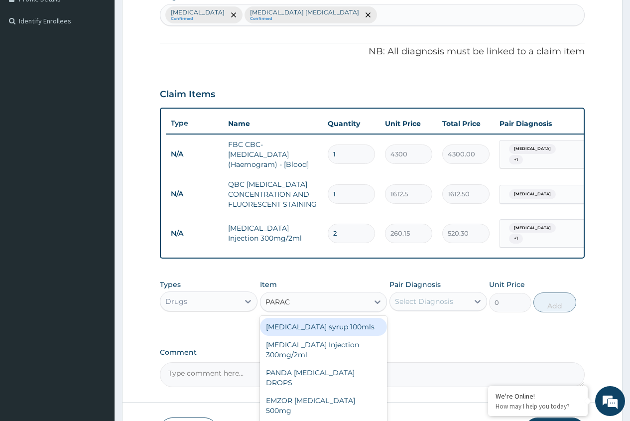
type input "PARACE"
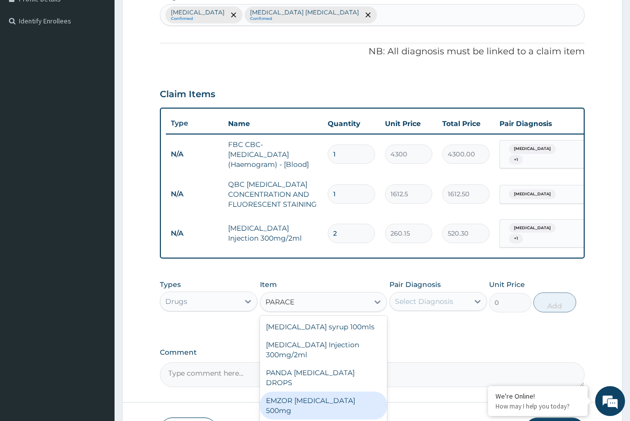
click at [327, 394] on div "EMZOR PARACETAMOL 500mg" at bounding box center [324, 406] width 128 height 28
type input "23.65"
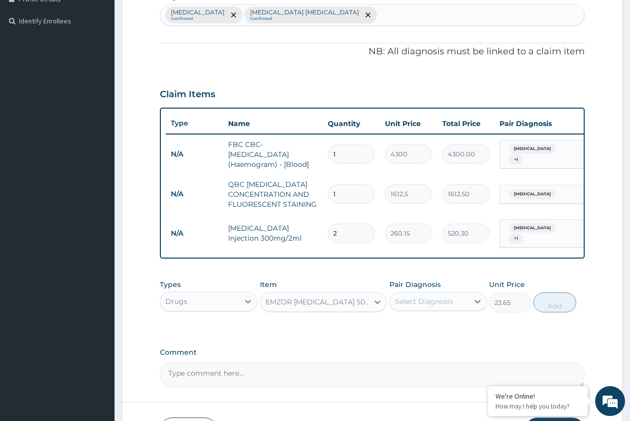
click at [427, 305] on div "Select Diagnosis" at bounding box center [424, 302] width 58 height 10
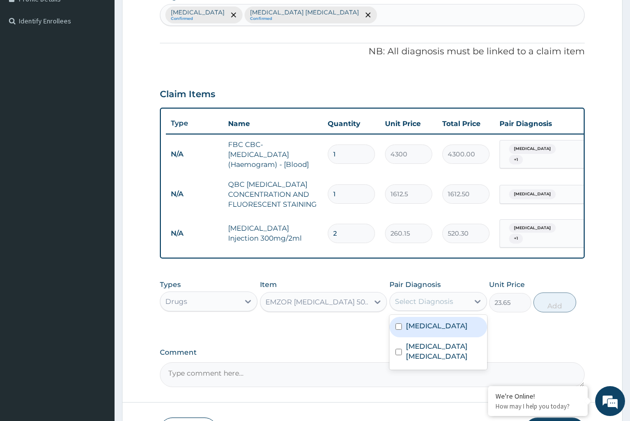
click at [420, 326] on label "Malaria" at bounding box center [437, 326] width 62 height 10
checkbox input "true"
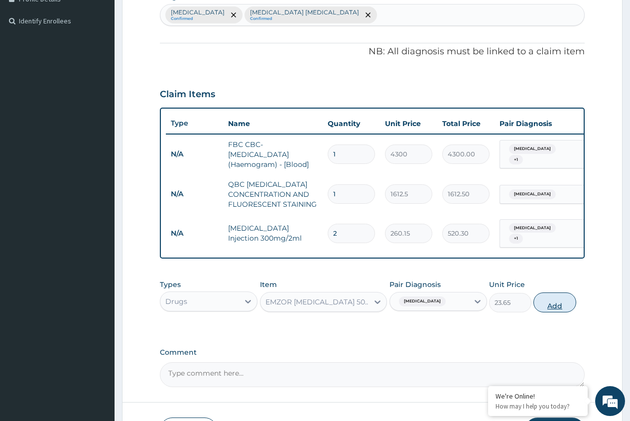
click at [544, 308] on button "Add" at bounding box center [555, 303] width 42 height 20
type input "0"
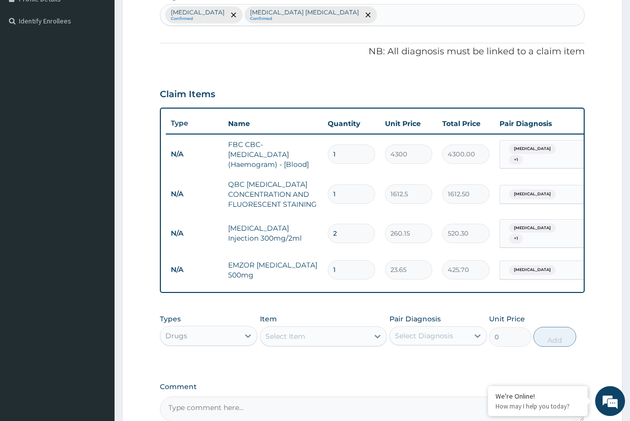
type input "18"
type input "425.70"
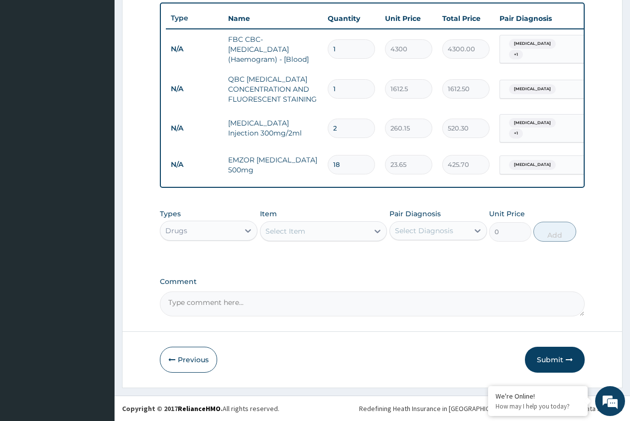
scroll to position [372, 0]
type input "18"
click at [317, 238] on div "Select Item" at bounding box center [315, 231] width 109 height 16
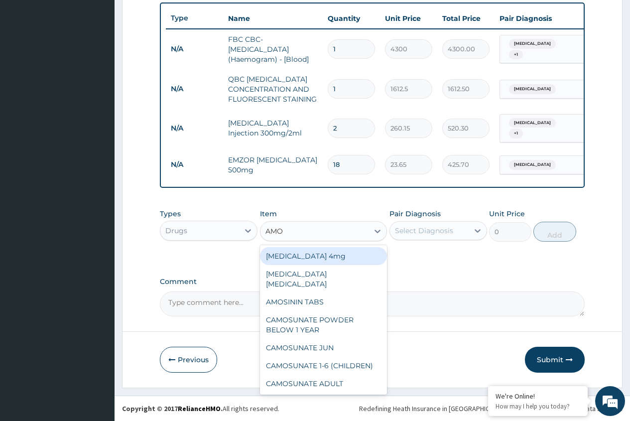
type input "AMOX"
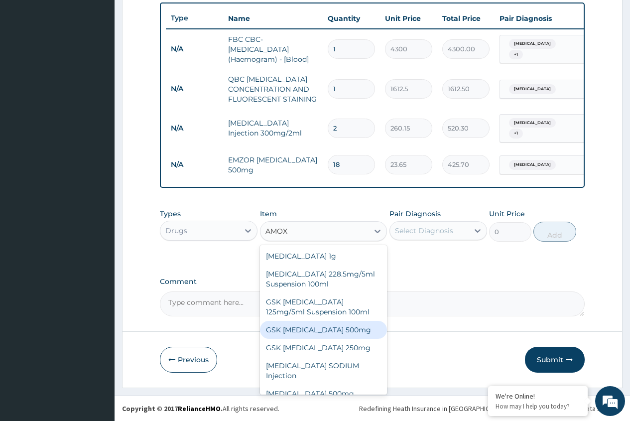
click at [331, 334] on div "GSK AMOXIL 500mg" at bounding box center [324, 330] width 128 height 18
type input "59.125"
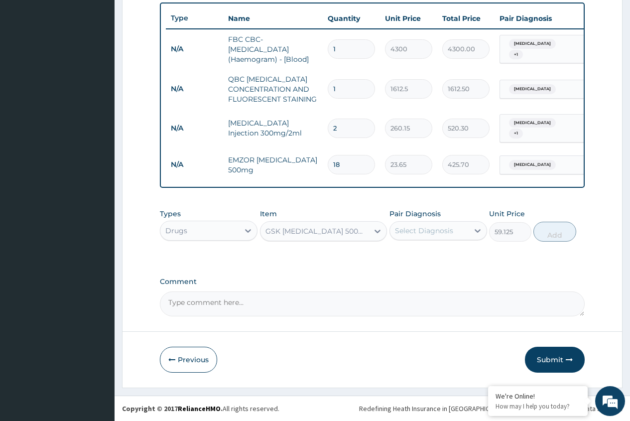
click at [412, 234] on div "Select Diagnosis" at bounding box center [424, 231] width 58 height 10
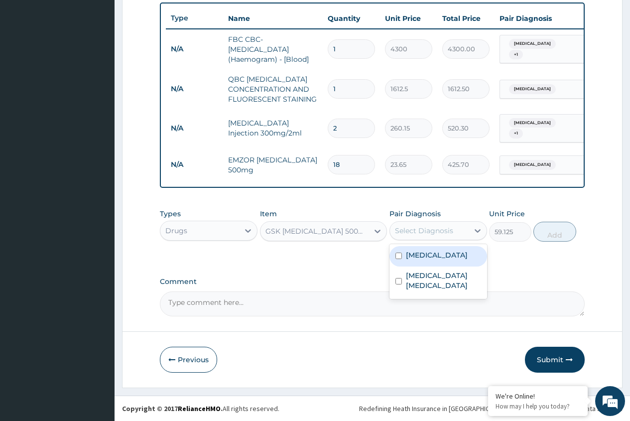
click at [414, 257] on label "Malaria" at bounding box center [437, 255] width 62 height 10
checkbox input "true"
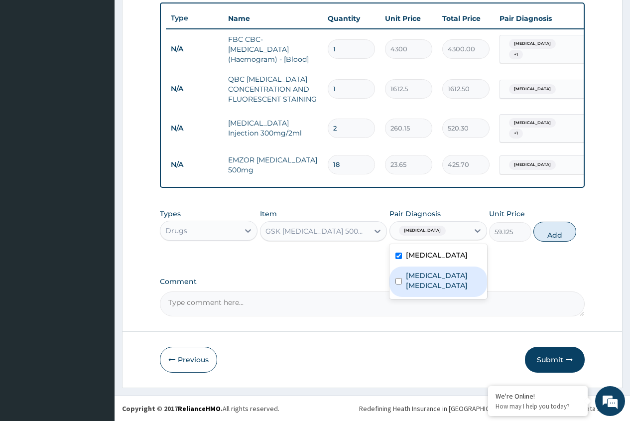
click at [410, 280] on label "Typhoid colitis" at bounding box center [443, 281] width 75 height 20
checkbox input "true"
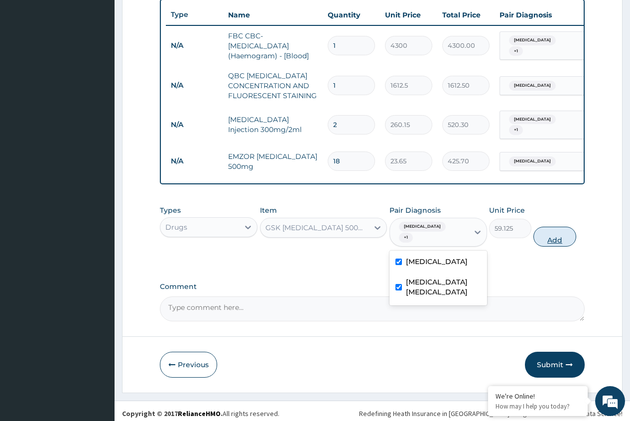
click at [547, 235] on button "Add" at bounding box center [555, 237] width 42 height 20
type input "0"
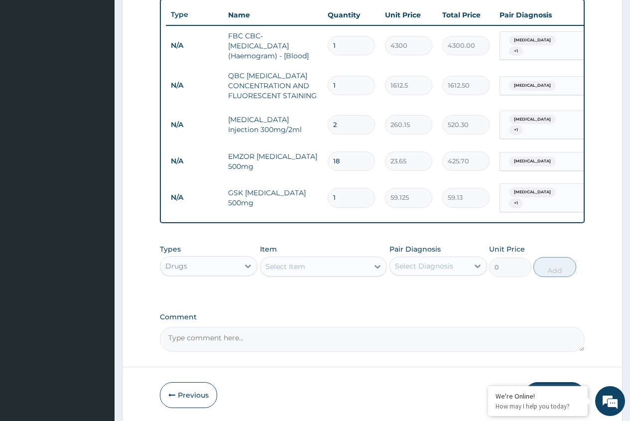
type input "15"
type input "886.88"
type input "15"
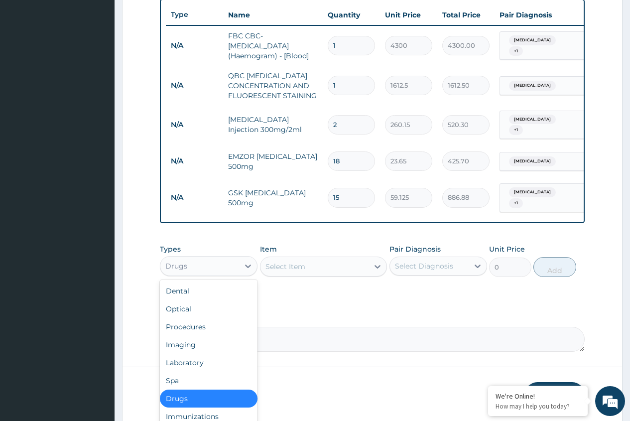
click at [203, 266] on div "Drugs" at bounding box center [199, 266] width 79 height 16
click at [195, 328] on div "Procedures" at bounding box center [209, 327] width 98 height 18
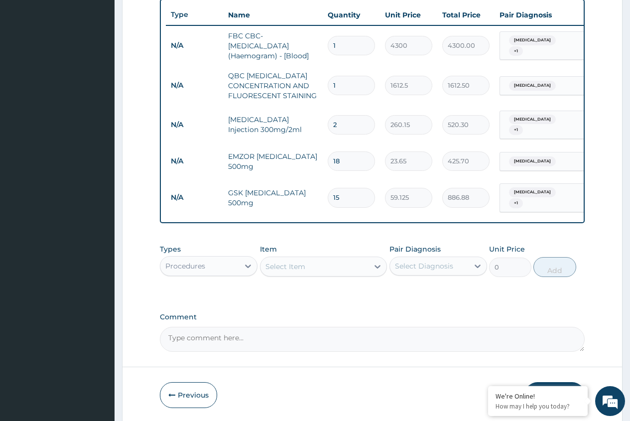
click at [325, 270] on div "Select Item" at bounding box center [315, 267] width 109 height 16
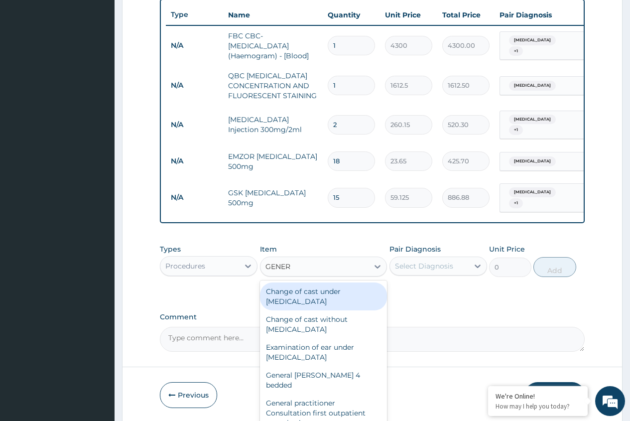
type input "GENERA"
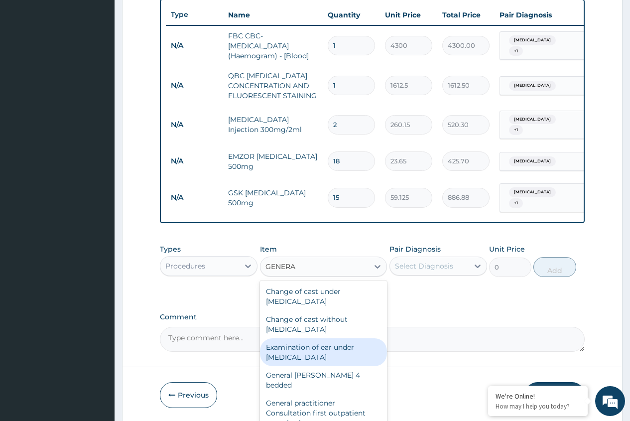
scroll to position [100, 0]
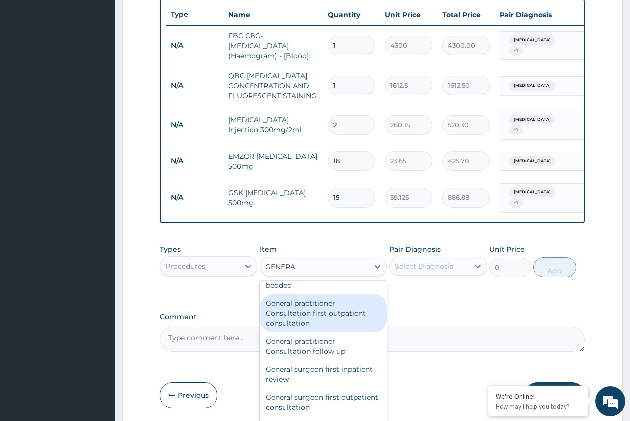
click at [307, 305] on div "General practitioner Consultation first outpatient consultation" at bounding box center [324, 314] width 128 height 38
type input "3547.5"
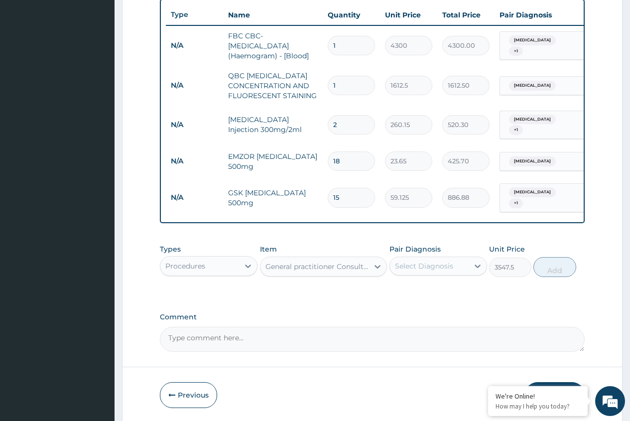
click at [451, 269] on div "Select Diagnosis" at bounding box center [424, 266] width 58 height 10
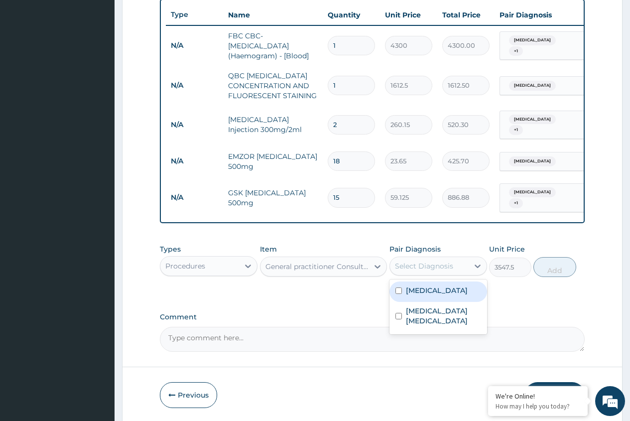
click at [438, 288] on div "Malaria" at bounding box center [439, 292] width 98 height 20
checkbox input "true"
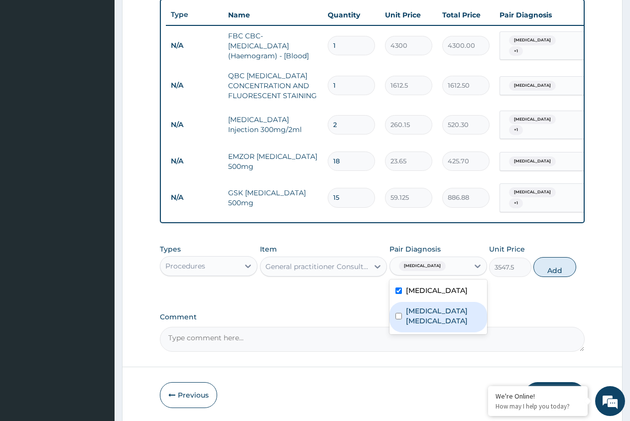
click at [436, 312] on label "Typhoid colitis" at bounding box center [443, 316] width 75 height 20
checkbox input "true"
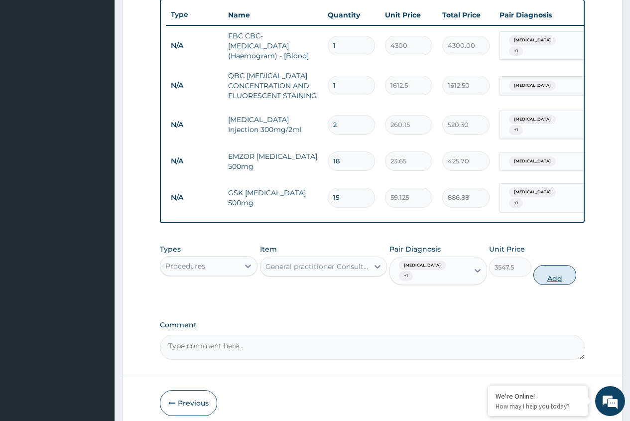
click at [546, 272] on button "Add" at bounding box center [555, 275] width 42 height 20
type input "0"
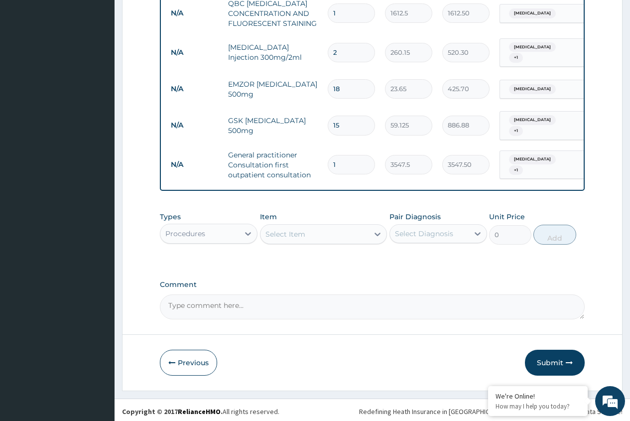
scroll to position [446, 0]
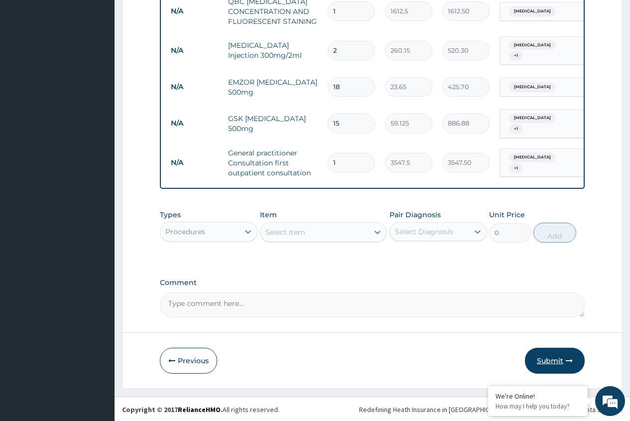
click at [549, 360] on button "Submit" at bounding box center [555, 361] width 60 height 26
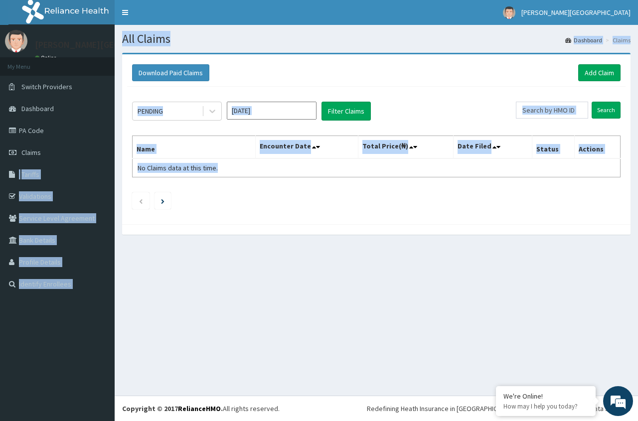
drag, startPoint x: 368, startPoint y: 339, endPoint x: 0, endPoint y: 347, distance: 367.9
click at [0, 259] on div "R EL Toggle navigation [PERSON_NAME][GEOGRAPHIC_DATA][PERSON_NAME] - [EMAIL_ADD…" at bounding box center [319, 210] width 638 height 421
click at [294, 49] on section "Download Paid Claims Add Claim × Note you can only download claims within a max…" at bounding box center [376, 148] width 523 height 207
